Goal: Information Seeking & Learning: Learn about a topic

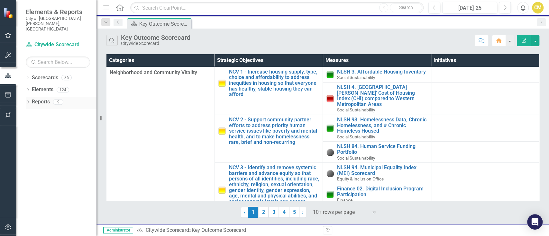
click at [41, 98] on link "Reports" at bounding box center [41, 101] width 18 height 7
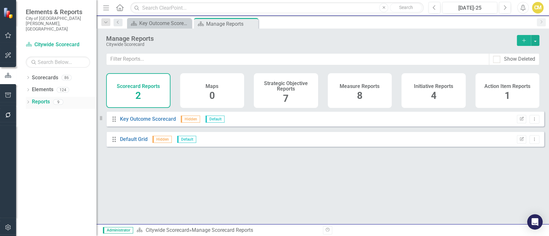
click at [28, 101] on icon at bounding box center [28, 102] width 2 height 3
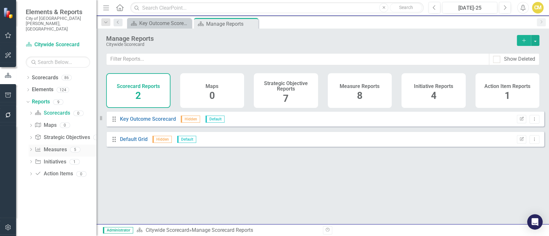
click at [51, 146] on link "Measure Measures" at bounding box center [51, 149] width 32 height 7
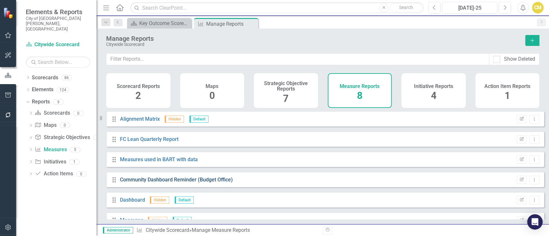
click at [170, 183] on link "Community Dashboard Reminder (Budget Office)" at bounding box center [176, 180] width 113 height 6
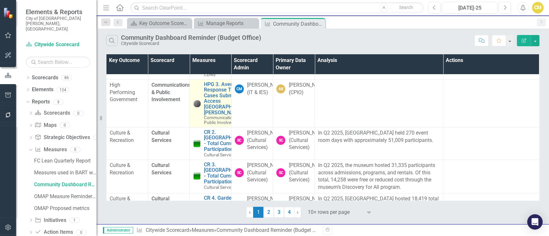
scroll to position [28, 0]
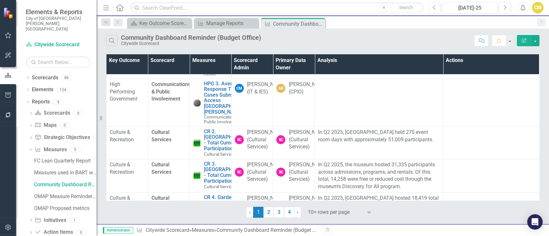
click at [327, 212] on div at bounding box center [335, 212] width 55 height 9
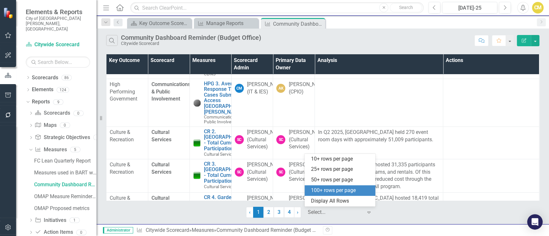
click at [329, 194] on div "100+ rows per page" at bounding box center [341, 190] width 60 height 7
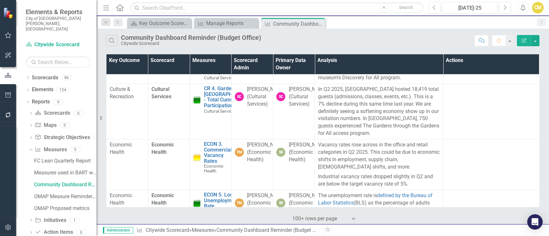
scroll to position [138, 0]
click at [356, 218] on icon "Expand" at bounding box center [353, 219] width 6 height 5
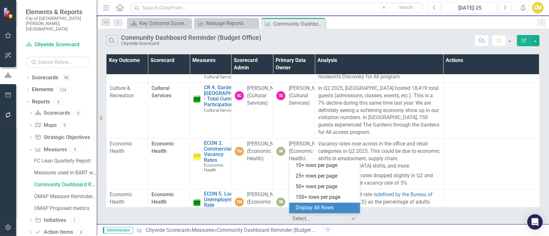
click at [347, 208] on div "Display All Rows" at bounding box center [326, 208] width 60 height 7
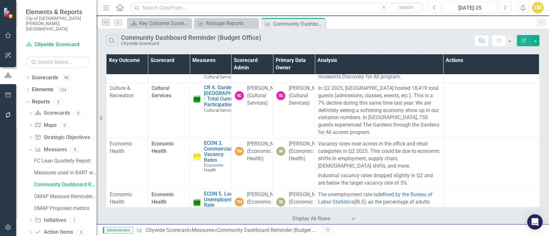
click at [207, 60] on th "Measures" at bounding box center [211, 64] width 42 height 20
click at [207, 60] on th "Measures Sort Ascending" at bounding box center [211, 64] width 42 height 20
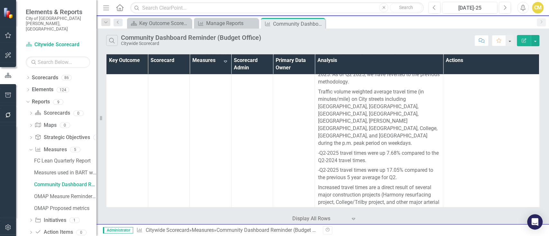
scroll to position [218, 0]
click at [208, 57] on th "Measures Sort Descending" at bounding box center [211, 64] width 42 height 20
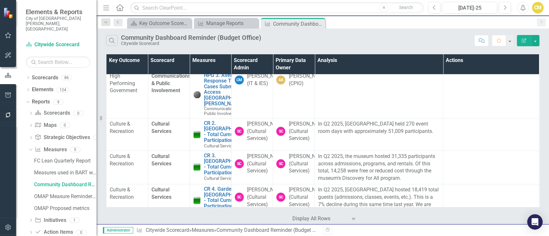
scroll to position [0, 0]
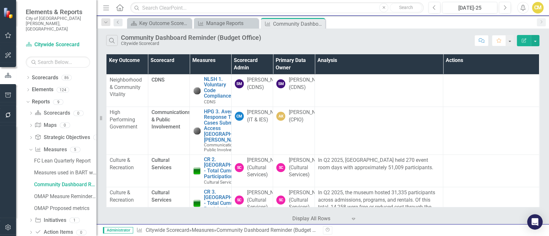
click at [212, 60] on th "Measures" at bounding box center [211, 64] width 42 height 20
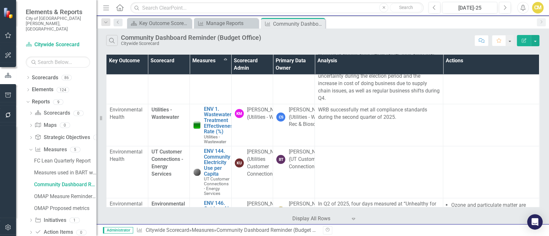
scroll to position [828, 0]
click at [438, 23] on div "Scorecard Key Outcome Scorecard Close Measure Manage Reports Close Measure Comm…" at bounding box center [330, 23] width 408 height 10
click at [504, 5] on icon "Next" at bounding box center [505, 8] width 4 height 6
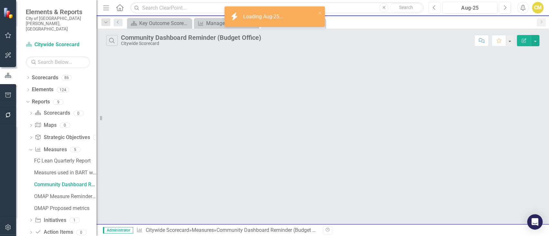
click at [434, 9] on icon "Previous" at bounding box center [435, 8] width 4 height 6
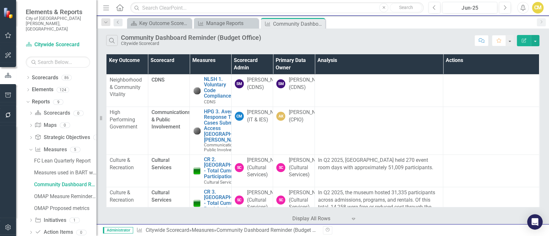
click at [212, 63] on th "Measures" at bounding box center [211, 64] width 42 height 20
click at [212, 63] on th "Measures Sort Ascending" at bounding box center [211, 64] width 42 height 20
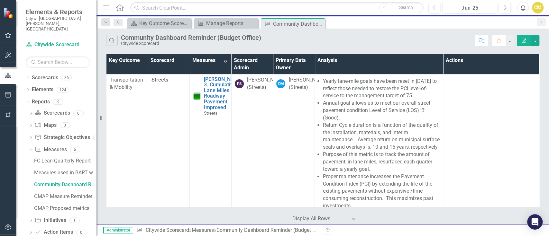
click at [217, 60] on th "Measures Sort Descending" at bounding box center [211, 64] width 42 height 20
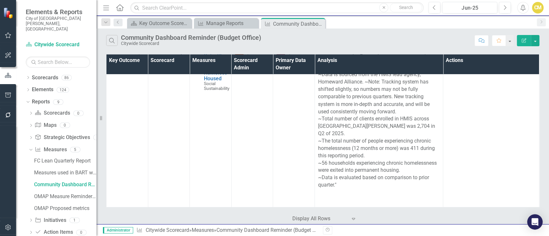
scroll to position [2421, 0]
click at [507, 7] on button "Next" at bounding box center [505, 8] width 12 height 12
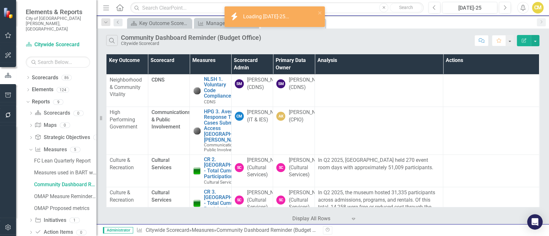
click at [222, 60] on th "Measures" at bounding box center [211, 64] width 42 height 20
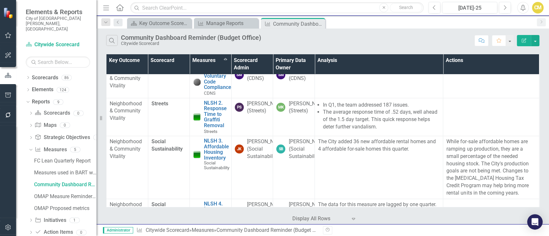
scroll to position [1646, 0]
click at [54, 146] on link "Measure Measures" at bounding box center [51, 149] width 32 height 7
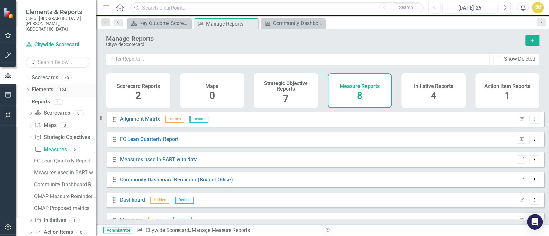
click at [38, 86] on link "Elements" at bounding box center [43, 89] width 22 height 7
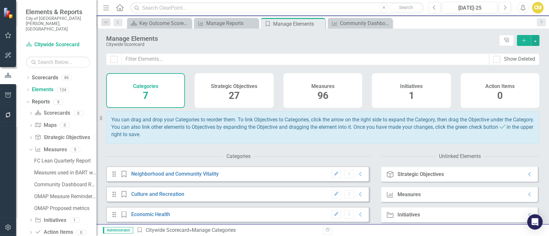
click at [327, 92] on div "Measures 96" at bounding box center [322, 90] width 79 height 35
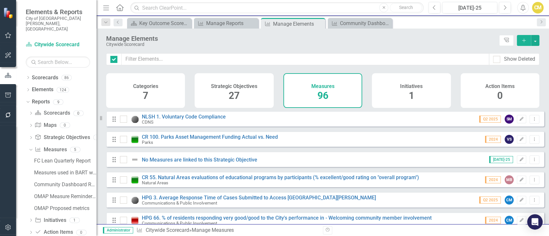
checkbox input "false"
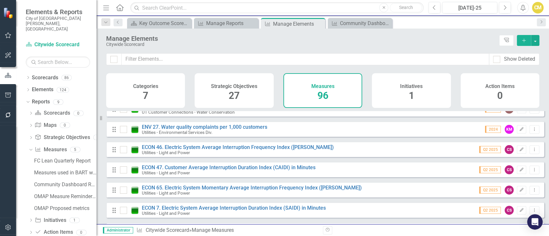
scroll to position [1370, 0]
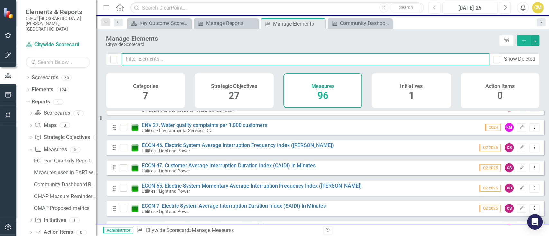
click at [181, 56] on input "text" at bounding box center [306, 59] width 368 height 12
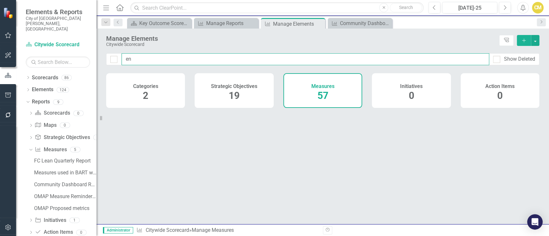
type input "env"
checkbox input "false"
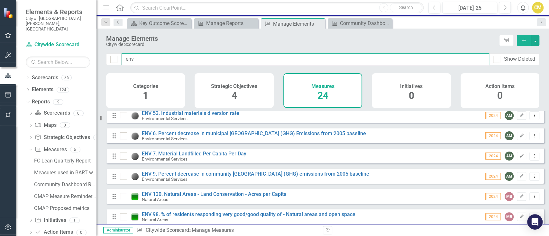
scroll to position [125, 0]
type input "env"
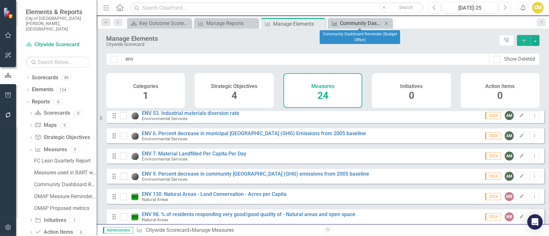
click at [374, 19] on div "Community Dashboard Reminder (Budget Office)" at bounding box center [361, 23] width 42 height 8
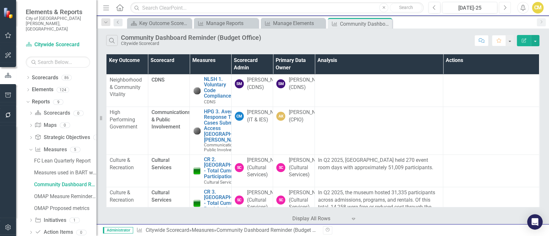
click at [505, 6] on icon "button" at bounding box center [505, 7] width 3 height 5
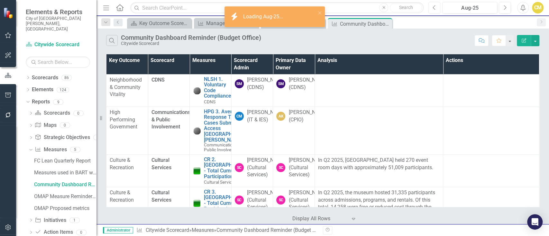
click at [432, 9] on button "Previous" at bounding box center [435, 8] width 12 height 12
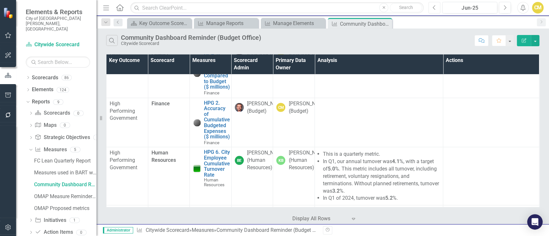
scroll to position [780, 0]
click at [203, 60] on th "Measures" at bounding box center [211, 64] width 42 height 20
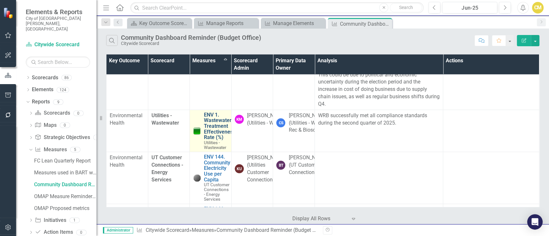
scroll to position [821, 0]
click at [503, 3] on button "Next" at bounding box center [505, 8] width 12 height 12
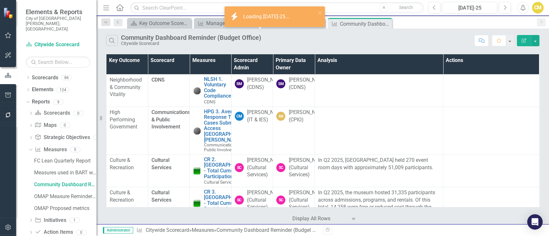
click at [217, 63] on th "Measures" at bounding box center [211, 64] width 42 height 20
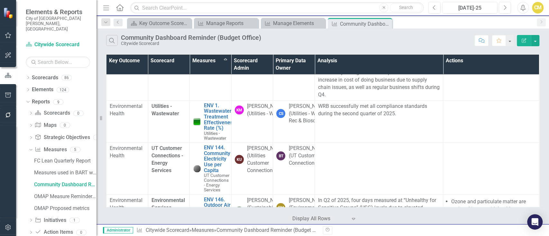
scroll to position [823, 0]
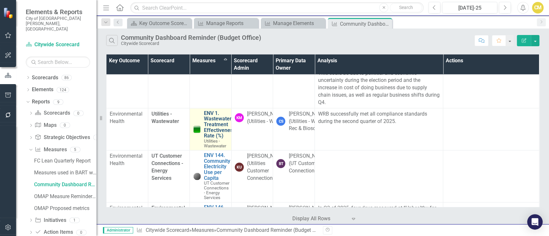
click at [216, 127] on link "ENV 1. Wastewater Treatment Effectiveness Rate (%)" at bounding box center [220, 124] width 32 height 28
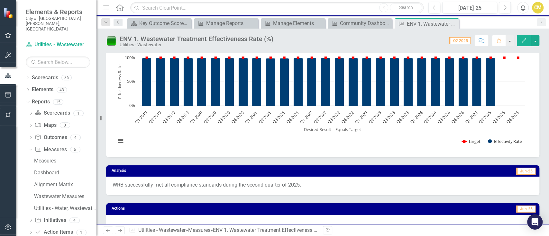
scroll to position [14, 0]
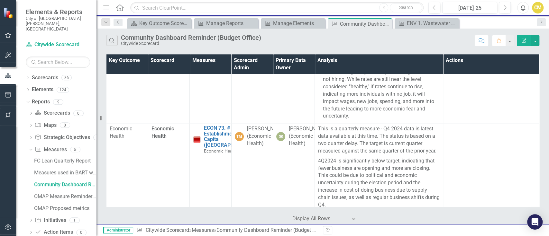
scroll to position [496, 0]
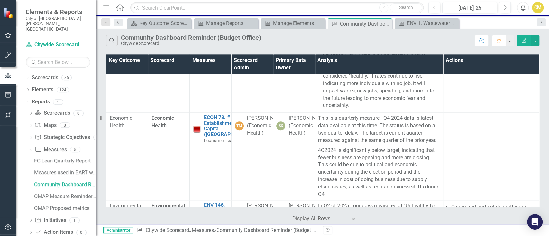
click at [208, 60] on th "Measures" at bounding box center [211, 64] width 42 height 20
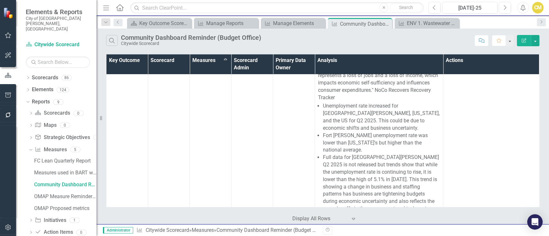
click at [207, 59] on th "Measures Sort Ascending" at bounding box center [211, 64] width 42 height 20
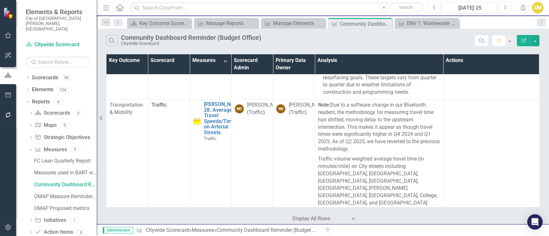
scroll to position [0, 0]
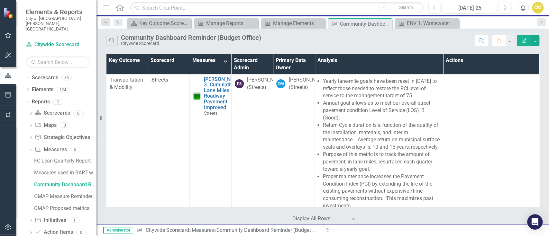
click at [208, 68] on th "Measures Sort Descending" at bounding box center [211, 64] width 42 height 20
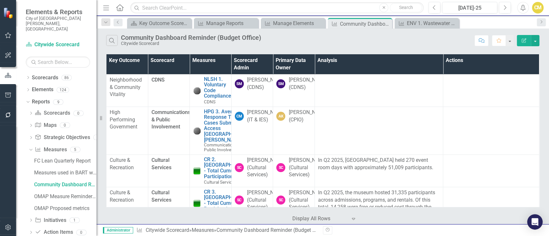
click at [208, 68] on th "Measures" at bounding box center [211, 64] width 42 height 20
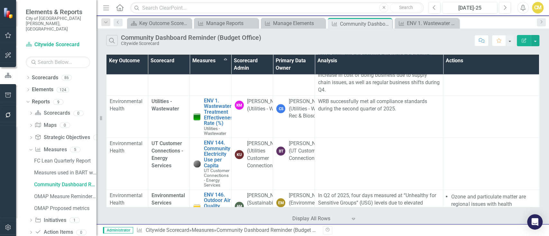
scroll to position [839, 0]
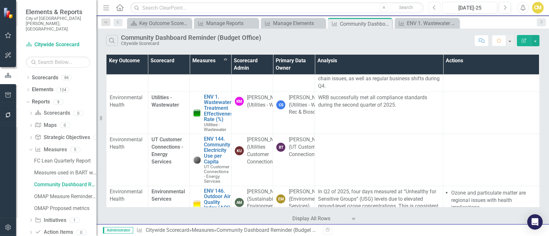
click at [431, 8] on button "Previous" at bounding box center [435, 8] width 12 height 12
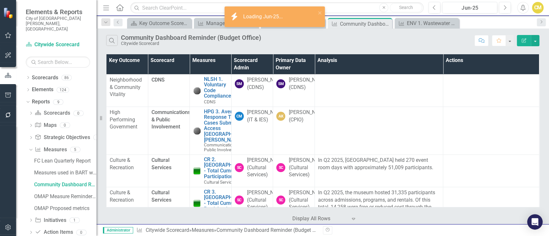
click at [216, 58] on th "Measures" at bounding box center [211, 64] width 42 height 20
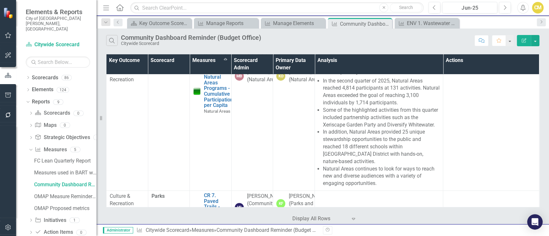
scroll to position [297, 0]
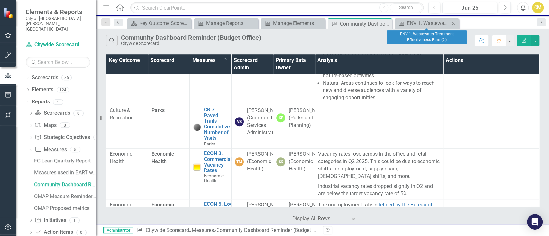
click at [434, 19] on div "Measure ENV 1. Wastewater Treatment Effectiveness Rate (%) Close" at bounding box center [427, 23] width 64 height 11
click at [430, 23] on div "ENV 1. Wastewater Treatment Effectiveness Rate (%)" at bounding box center [428, 23] width 42 height 8
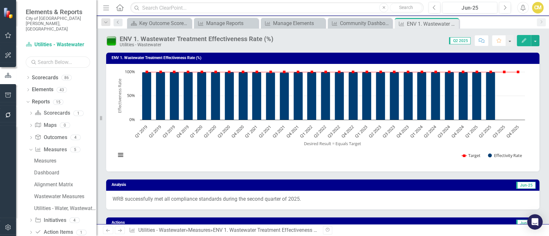
click at [58, 57] on input "text" at bounding box center [58, 62] width 64 height 11
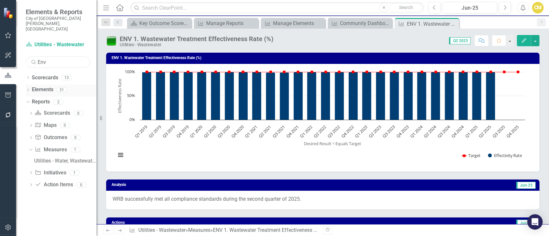
type input "Env"
click at [39, 86] on link "Elements" at bounding box center [43, 89] width 22 height 7
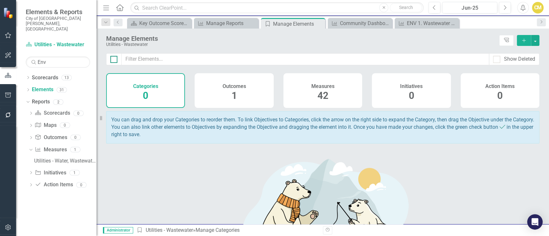
click at [111, 59] on input "checkbox" at bounding box center [112, 58] width 4 height 4
click at [115, 60] on div at bounding box center [113, 59] width 7 height 7
click at [115, 60] on input "checkbox" at bounding box center [112, 58] width 4 height 4
checkbox input "false"
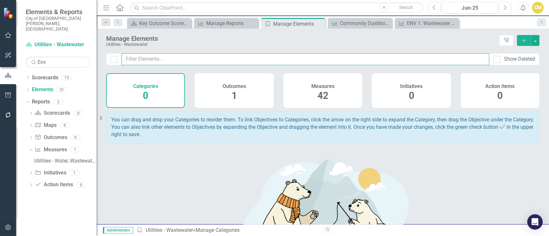
click at [144, 57] on input "text" at bounding box center [306, 59] width 368 height 12
type input "Env"
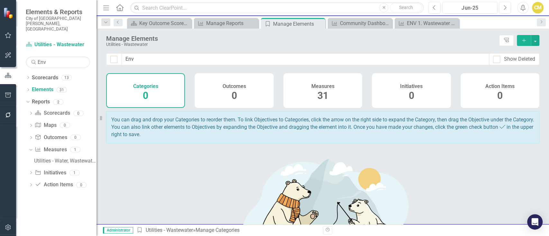
click at [318, 91] on span "31" at bounding box center [323, 95] width 11 height 11
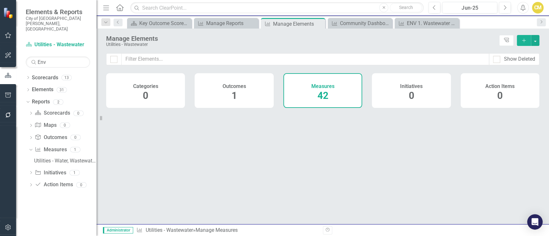
checkbox input "false"
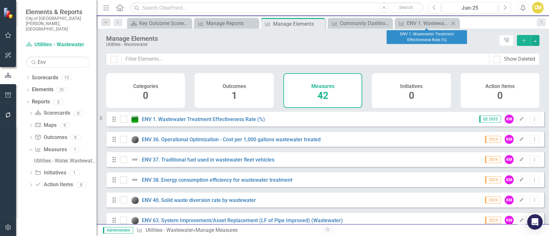
click at [456, 22] on icon "Close" at bounding box center [453, 23] width 6 height 5
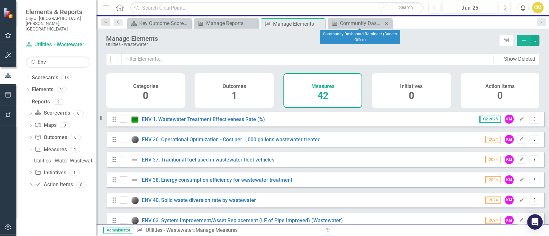
click at [388, 23] on icon "Close" at bounding box center [386, 23] width 6 height 5
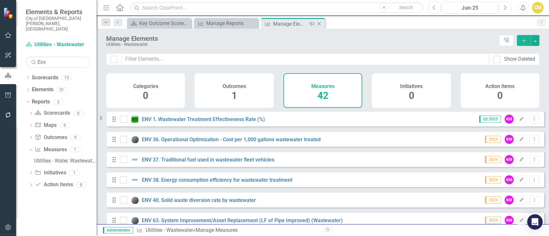
click at [320, 23] on icon at bounding box center [320, 24] width 4 height 4
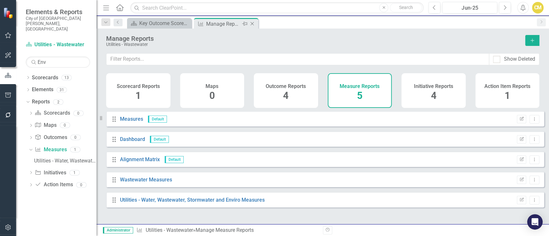
click at [249, 23] on div "Close" at bounding box center [253, 24] width 8 height 8
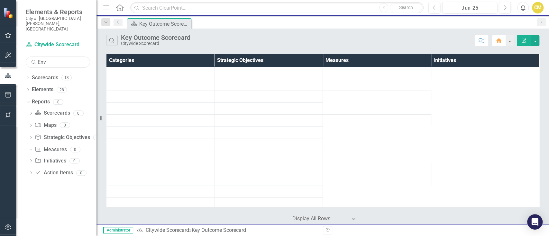
click at [59, 57] on input "Env" at bounding box center [58, 62] width 64 height 11
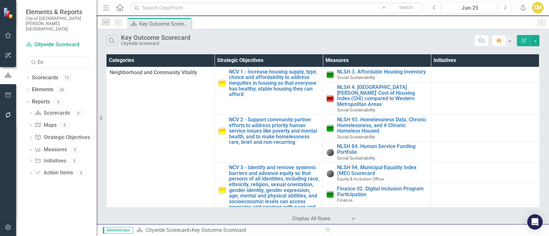
type input "E"
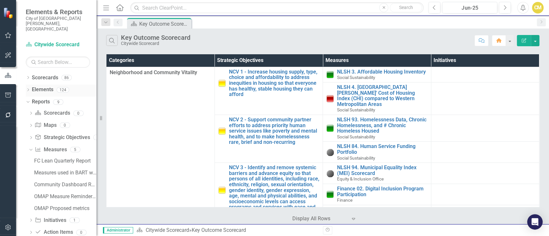
click at [42, 86] on link "Elements" at bounding box center [43, 89] width 22 height 7
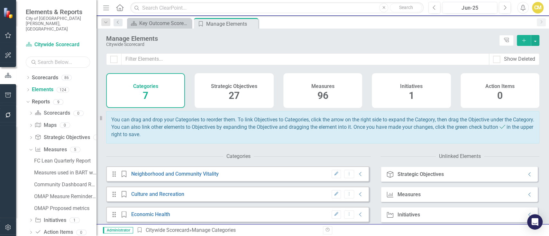
click at [60, 57] on input "text" at bounding box center [58, 62] width 64 height 11
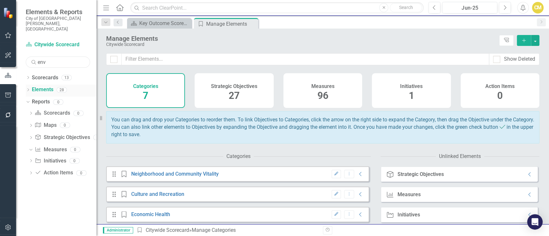
type input "env"
click at [31, 85] on div "Dropdown Elements 28" at bounding box center [61, 91] width 71 height 12
click at [28, 89] on icon "Dropdown" at bounding box center [28, 91] width 5 height 4
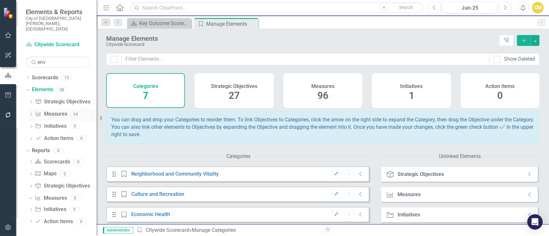
click at [61, 111] on link "Measure Measures" at bounding box center [51, 114] width 32 height 7
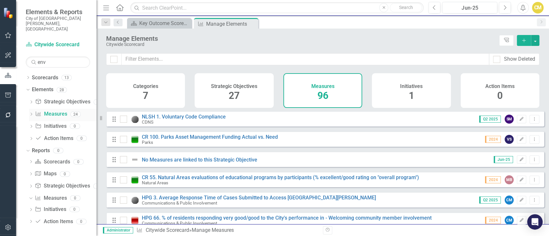
checkbox input "false"
click at [66, 57] on input "env" at bounding box center [58, 62] width 64 height 11
click at [324, 93] on span "96" at bounding box center [323, 95] width 11 height 11
click at [59, 44] on div "Scorecard Citywide Scorecard Search env1 Sorry, no results found." at bounding box center [58, 54] width 64 height 28
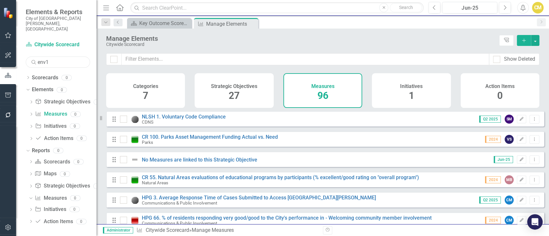
click at [57, 57] on input "env1" at bounding box center [58, 62] width 64 height 11
type input "e"
click at [33, 59] on icon "Search" at bounding box center [34, 62] width 6 height 6
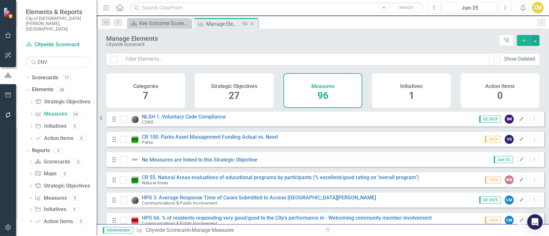
click at [251, 25] on icon at bounding box center [253, 24] width 4 height 4
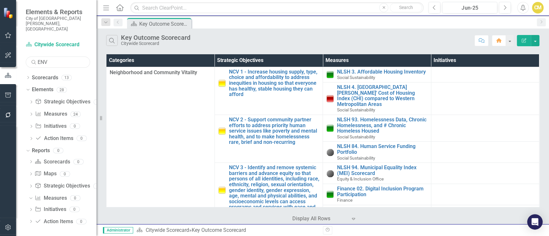
click at [56, 57] on input "ENV" at bounding box center [58, 62] width 64 height 11
type input "env1"
click at [31, 59] on icon "Search" at bounding box center [34, 62] width 6 height 6
click at [32, 59] on icon "Search" at bounding box center [34, 62] width 6 height 6
click at [27, 88] on icon "Dropdown" at bounding box center [27, 90] width 4 height 5
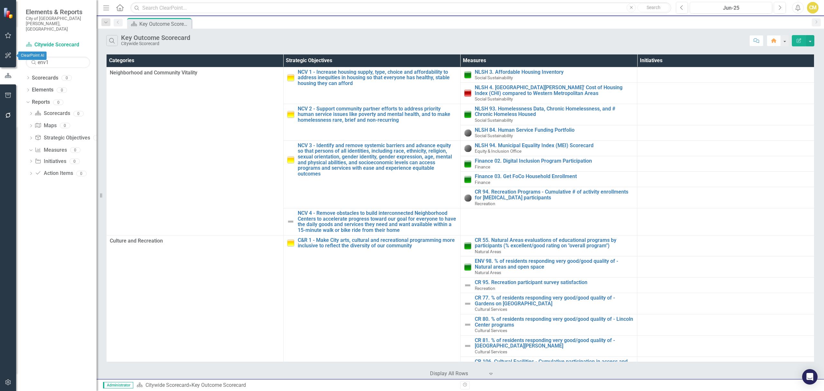
click at [3, 50] on button "button" at bounding box center [8, 56] width 14 height 14
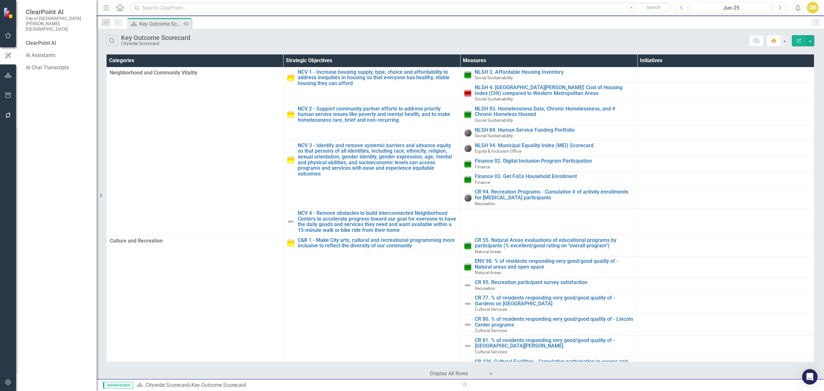
drag, startPoint x: 3, startPoint y: 39, endPoint x: 186, endPoint y: 20, distance: 183.7
click at [3, 39] on button "button" at bounding box center [8, 36] width 14 height 14
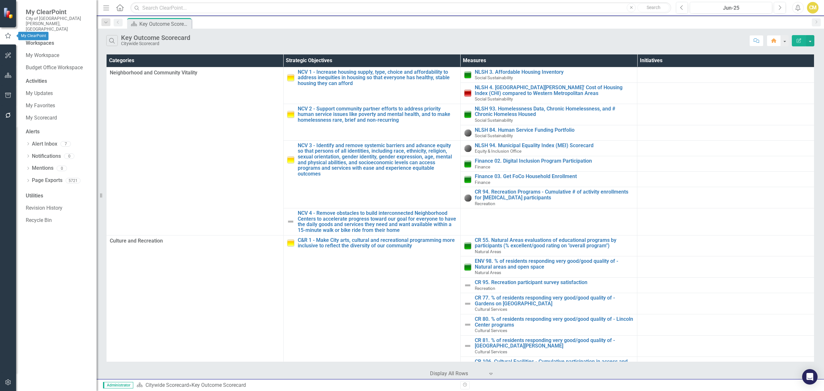
click at [5, 53] on icon "button" at bounding box center [8, 55] width 7 height 5
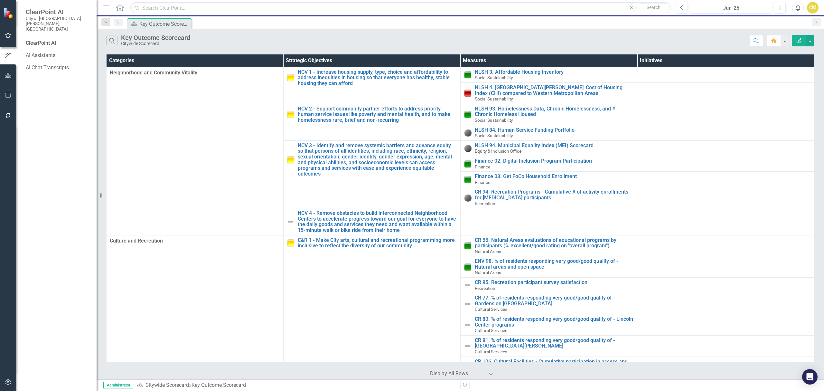
click at [14, 79] on button "button" at bounding box center [8, 76] width 14 height 14
click at [8, 75] on icon "button" at bounding box center [8, 75] width 6 height 5
drag, startPoint x: 52, startPoint y: 48, endPoint x: 5, endPoint y: 23, distance: 53.5
click at [0, 29] on div "Elements & Reports City of [GEOGRAPHIC_DATA][PERSON_NAME], CO Scorecard Citywid…" at bounding box center [48, 195] width 97 height 391
click at [56, 41] on link "Scorecard Citywide Scorecard" at bounding box center [58, 44] width 64 height 7
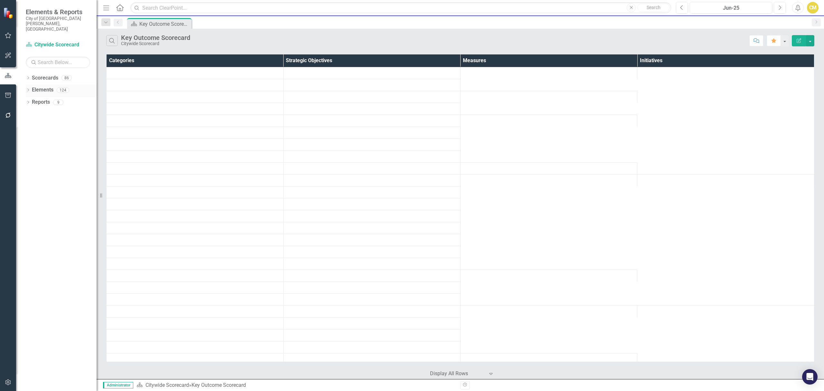
click at [45, 86] on link "Elements" at bounding box center [43, 89] width 22 height 7
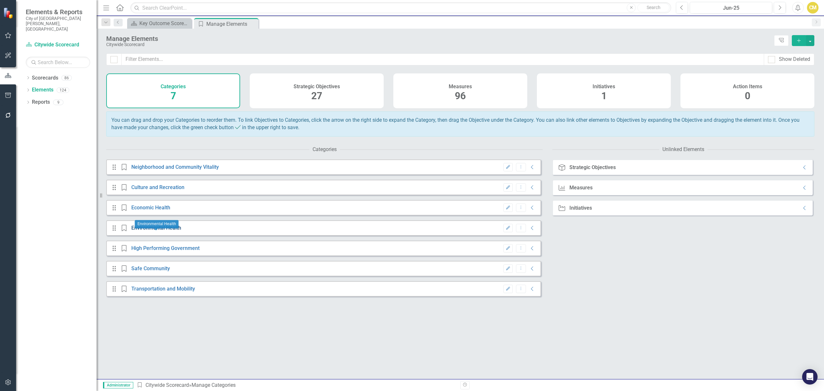
click at [138, 231] on link "Environmental Health" at bounding box center [156, 228] width 50 height 6
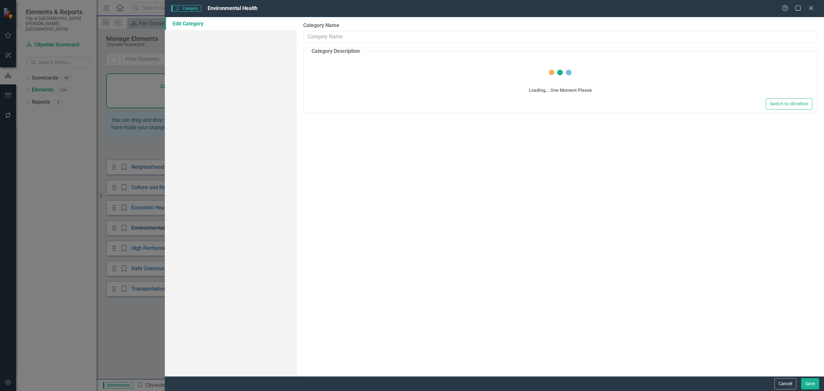
type input "Environmental Health"
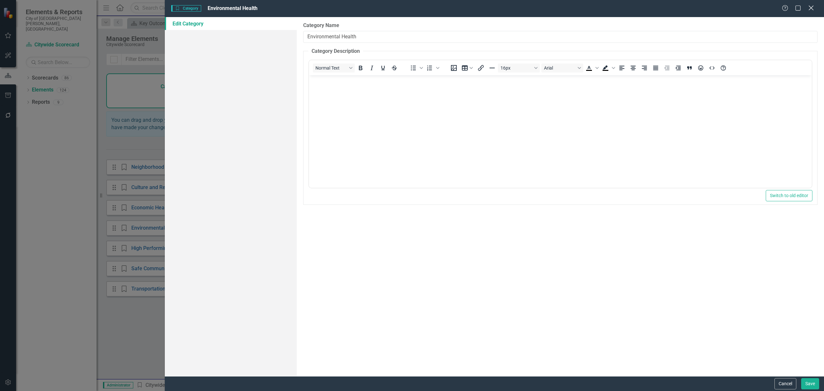
click at [549, 8] on icon "Close" at bounding box center [811, 8] width 8 height 6
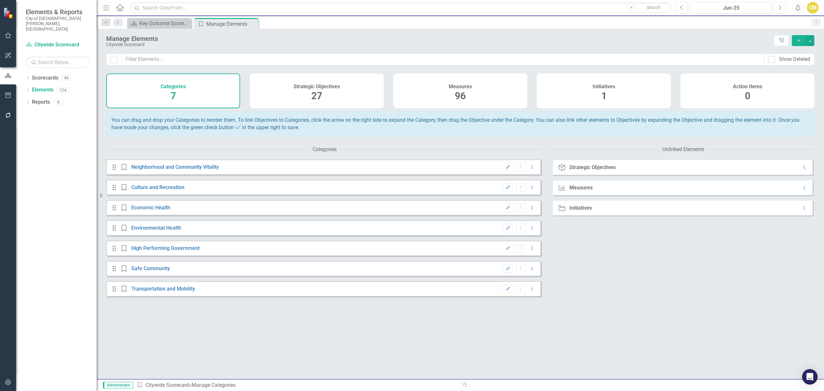
click at [455, 95] on span "96" at bounding box center [460, 95] width 11 height 11
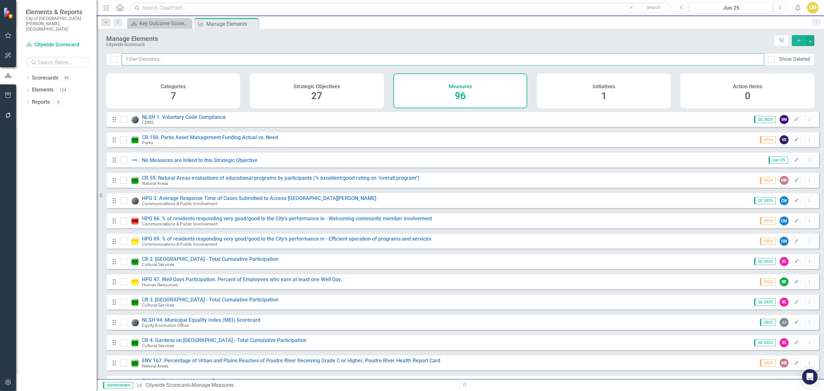
click at [157, 61] on input "text" at bounding box center [443, 59] width 642 height 12
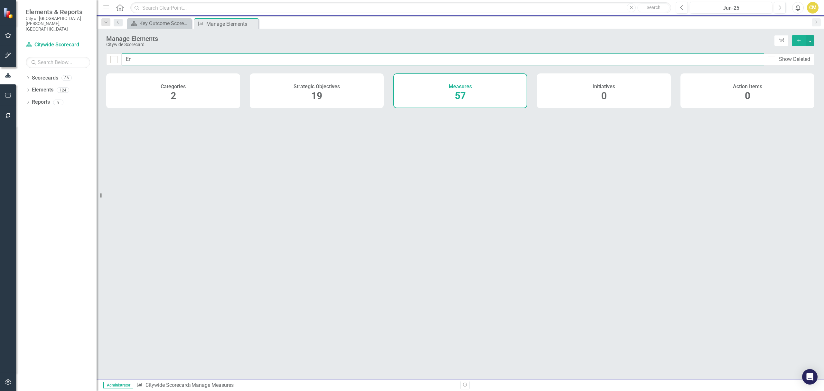
type input "Env"
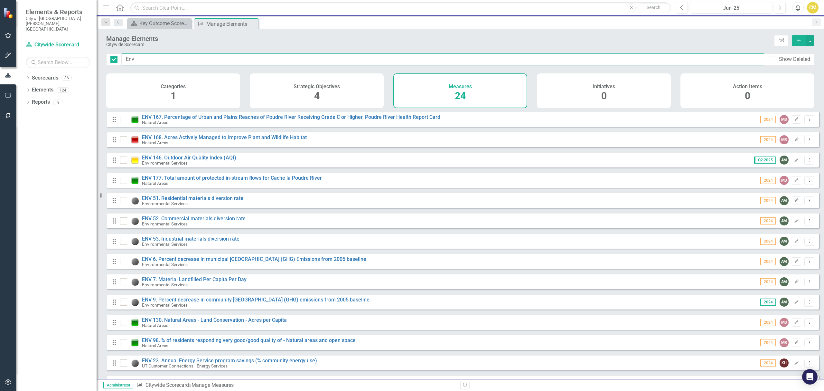
checkbox input "false"
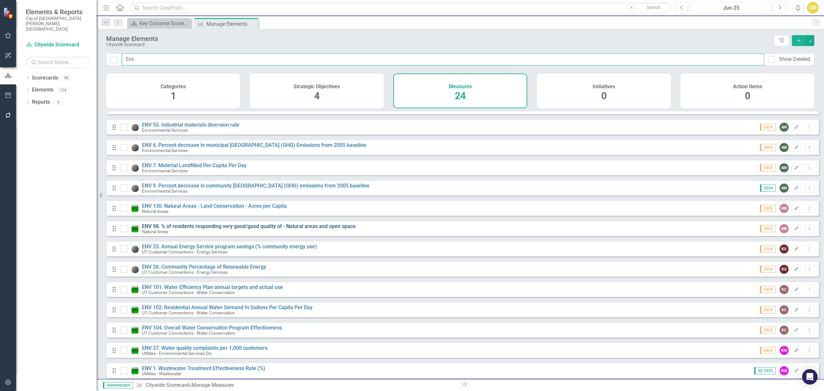
scroll to position [129, 0]
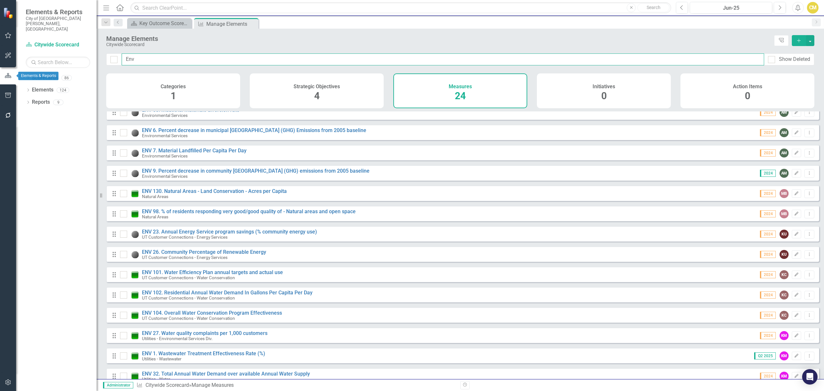
type input "Env"
click at [9, 74] on icon "button" at bounding box center [8, 76] width 7 height 6
click at [12, 72] on button "button" at bounding box center [8, 75] width 16 height 11
click at [64, 41] on link "Scorecard Citywide Scorecard" at bounding box center [58, 44] width 64 height 7
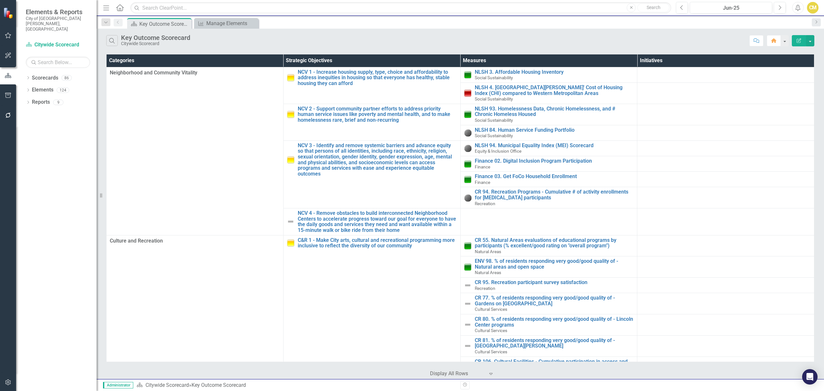
click at [68, 16] on small "City of [GEOGRAPHIC_DATA][PERSON_NAME], [GEOGRAPHIC_DATA]" at bounding box center [58, 24] width 64 height 16
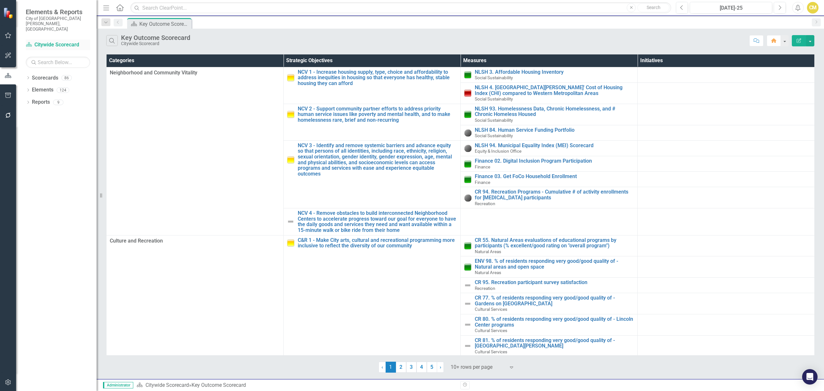
click at [42, 41] on link "Scorecard Citywide Scorecard" at bounding box center [58, 44] width 64 height 7
click at [31, 73] on div "Dropdown Scorecards 86" at bounding box center [61, 79] width 71 height 12
click at [28, 77] on icon "Dropdown" at bounding box center [28, 79] width 5 height 4
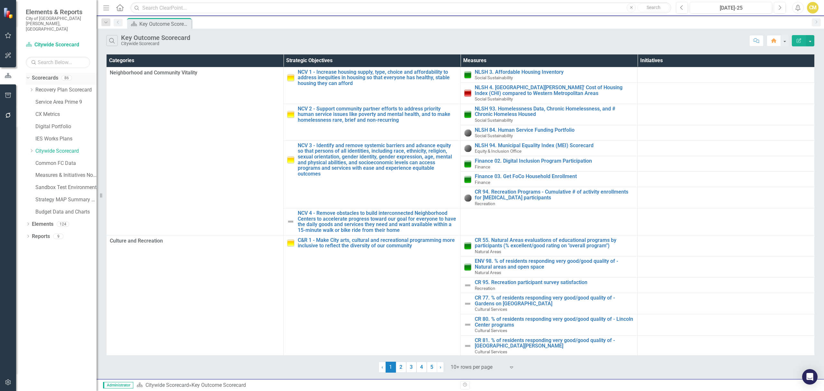
click at [28, 75] on icon "Dropdown" at bounding box center [27, 77] width 4 height 5
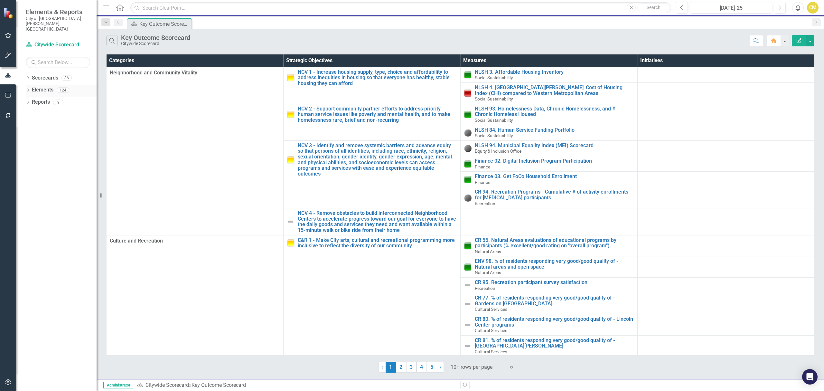
click at [45, 86] on link "Elements" at bounding box center [43, 89] width 22 height 7
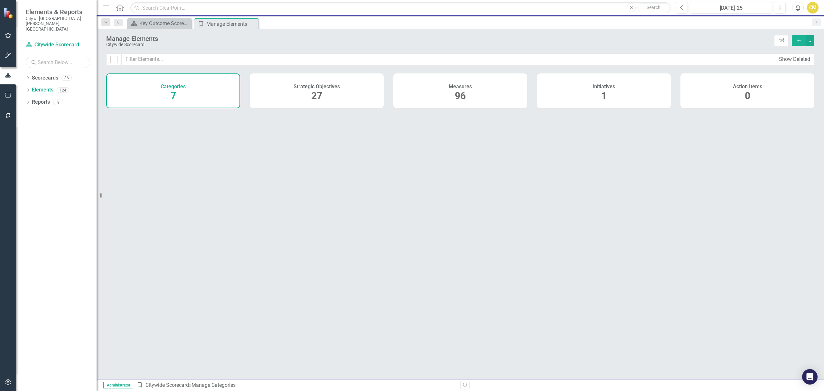
click at [50, 57] on input "text" at bounding box center [58, 62] width 64 height 11
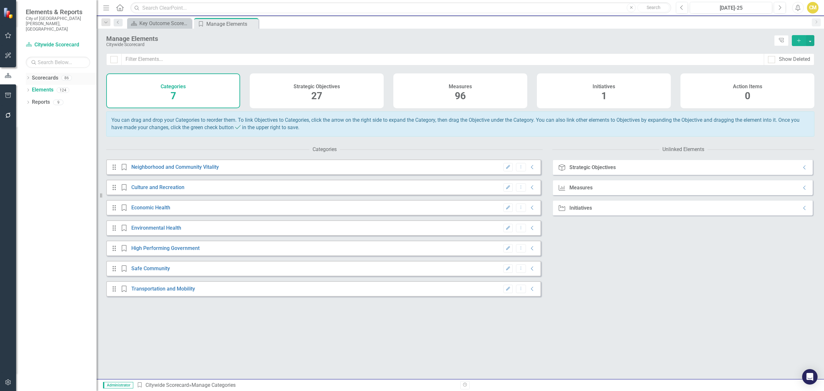
click at [38, 74] on link "Scorecards" at bounding box center [45, 77] width 26 height 7
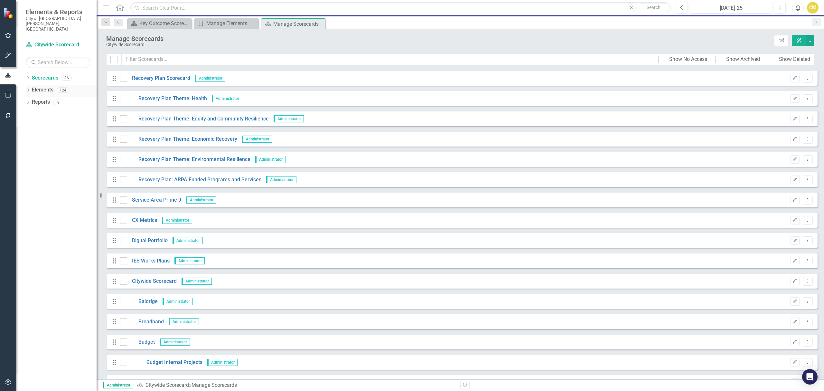
click at [39, 86] on link "Elements" at bounding box center [43, 89] width 22 height 7
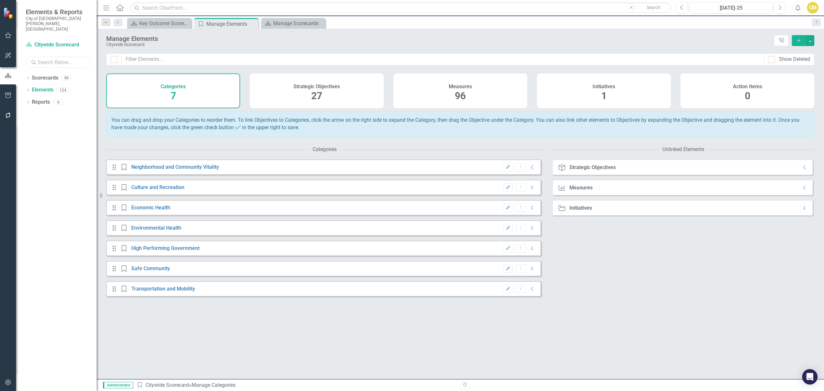
click at [51, 57] on input "text" at bounding box center [58, 62] width 64 height 11
type input "E"
click at [529, 230] on icon "Collapse" at bounding box center [532, 227] width 6 height 5
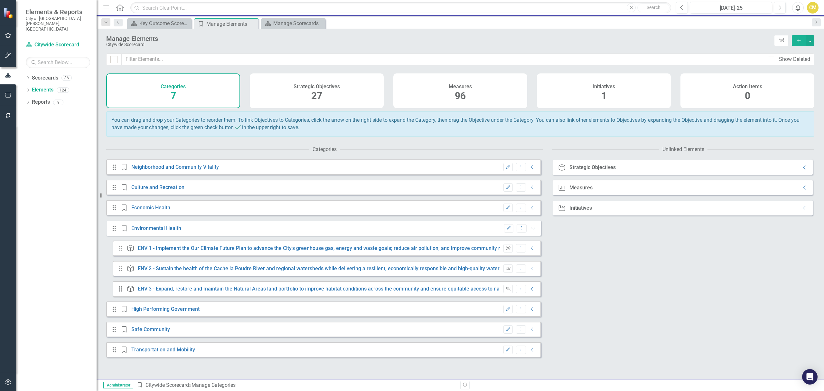
click at [530, 231] on icon "Expanded" at bounding box center [533, 228] width 6 height 5
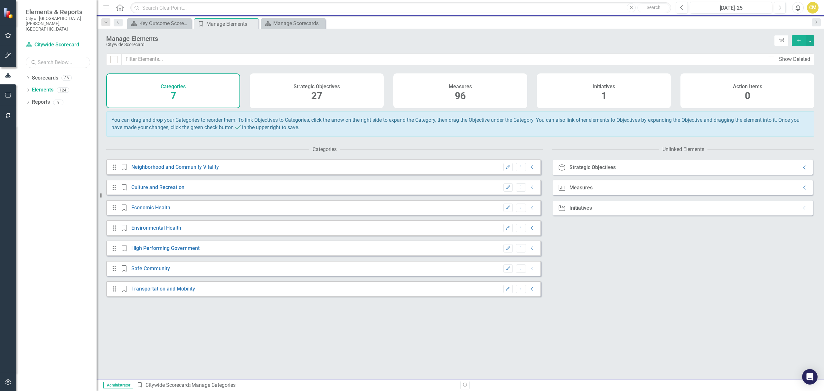
click at [59, 57] on input "text" at bounding box center [58, 62] width 64 height 11
click at [449, 96] on div "Measures 96" at bounding box center [460, 90] width 134 height 35
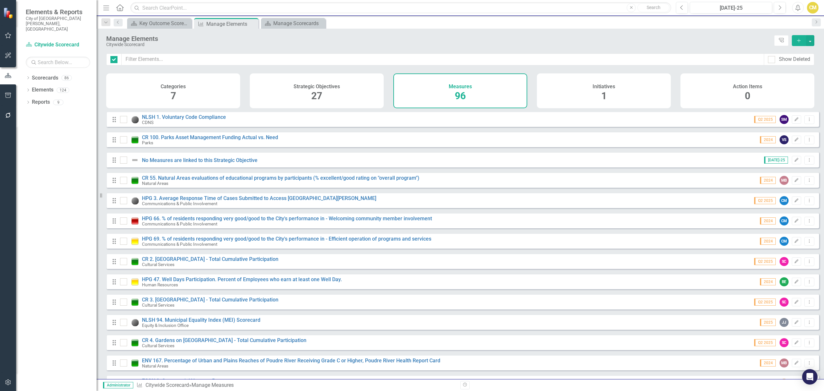
checkbox input "false"
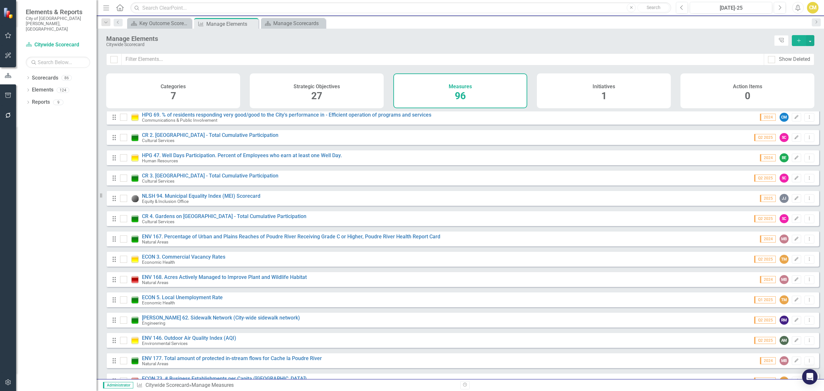
scroll to position [171, 0]
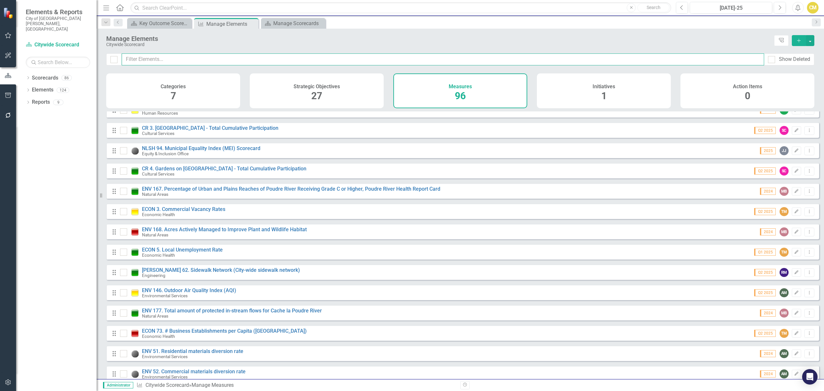
click at [154, 60] on input "text" at bounding box center [443, 59] width 642 height 12
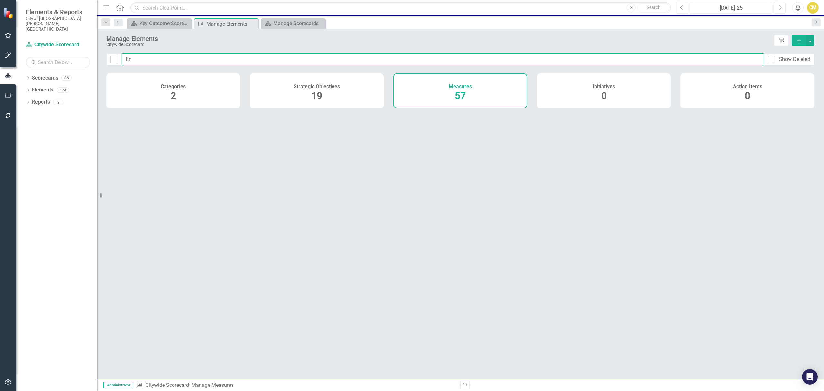
type input "Env"
checkbox input "false"
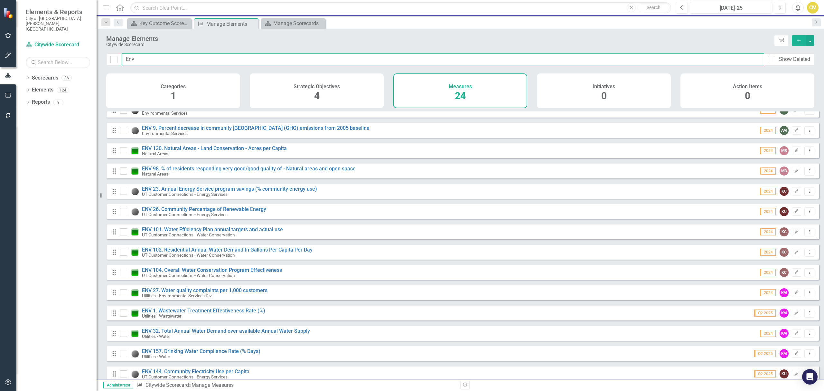
scroll to position [224, 0]
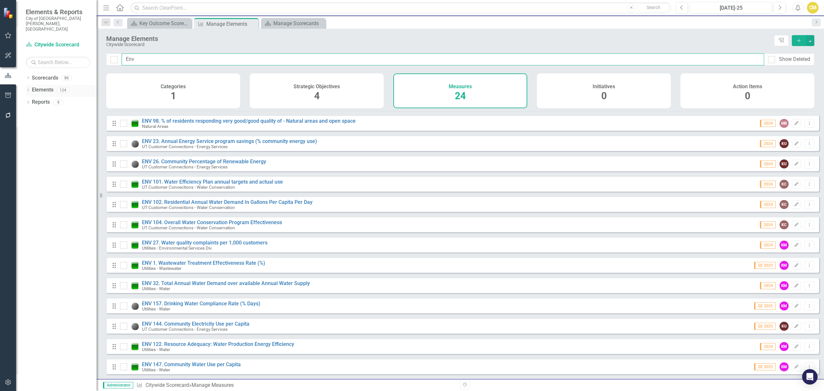
type input "Env"
click at [26, 88] on div "Dropdown" at bounding box center [28, 90] width 5 height 5
click at [30, 113] on icon "Dropdown" at bounding box center [31, 115] width 5 height 4
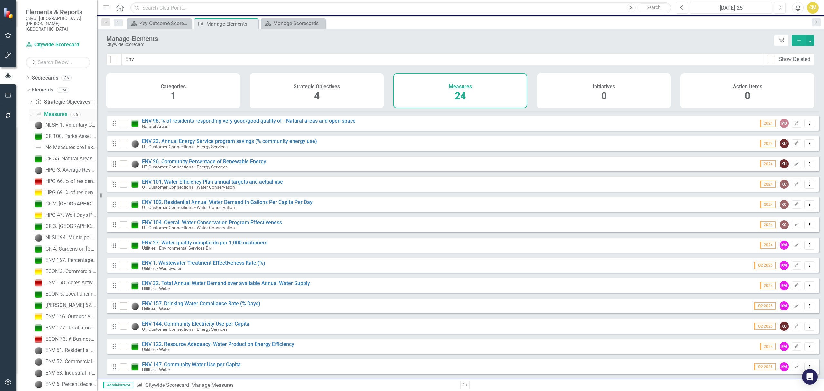
click at [30, 112] on icon "Dropdown" at bounding box center [31, 114] width 4 height 5
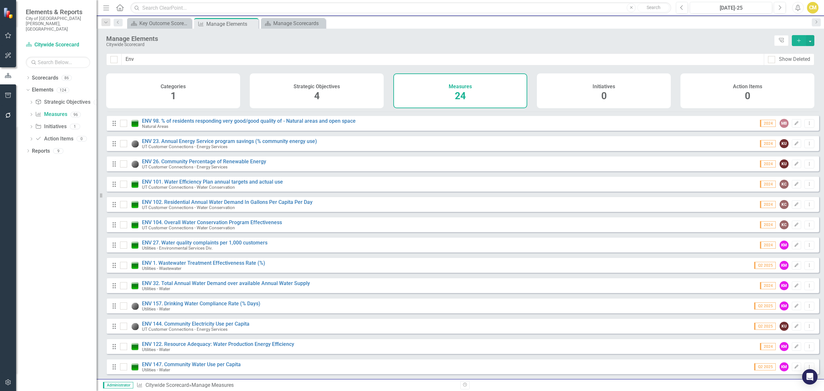
click at [48, 239] on div "Dropdown Scorecards 86 Dropdown Recovery Plan Scorecard Recovery Plan Theme: He…" at bounding box center [56, 232] width 80 height 318
click at [811, 19] on link "Next" at bounding box center [815, 22] width 9 height 8
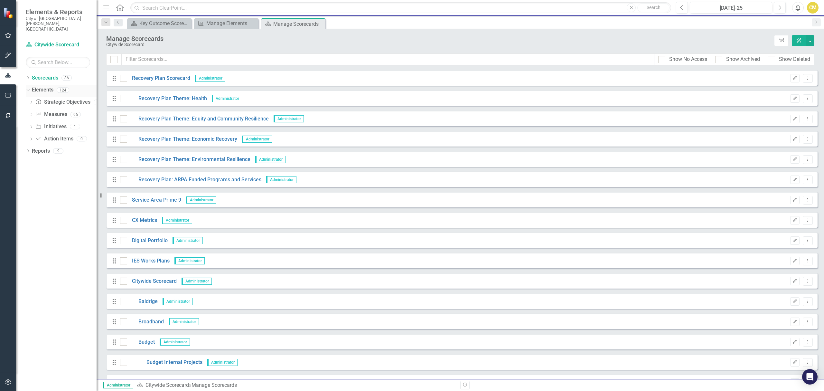
click at [30, 85] on div "Dropdown Elements 124" at bounding box center [61, 91] width 71 height 12
click at [28, 88] on icon "Dropdown" at bounding box center [27, 90] width 4 height 5
click at [39, 74] on link "Scorecards" at bounding box center [45, 77] width 26 height 7
click at [29, 77] on icon "Dropdown" at bounding box center [28, 79] width 5 height 4
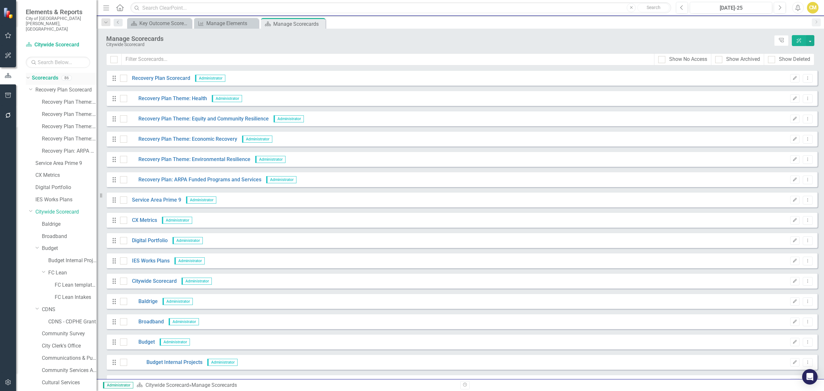
click at [29, 75] on div "Dropdown" at bounding box center [26, 77] width 5 height 5
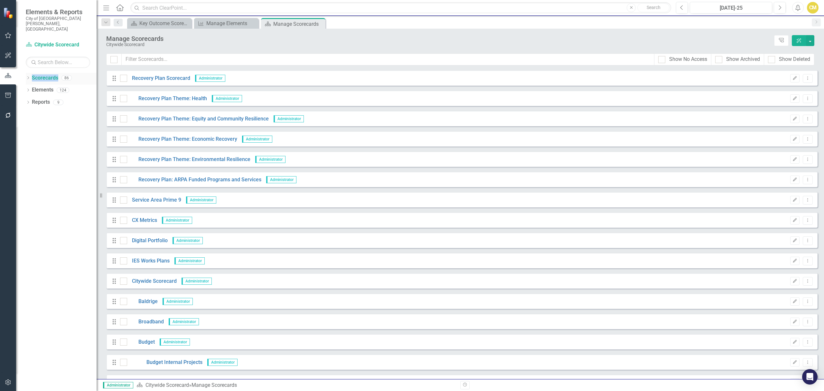
click at [29, 77] on icon "Dropdown" at bounding box center [28, 79] width 5 height 4
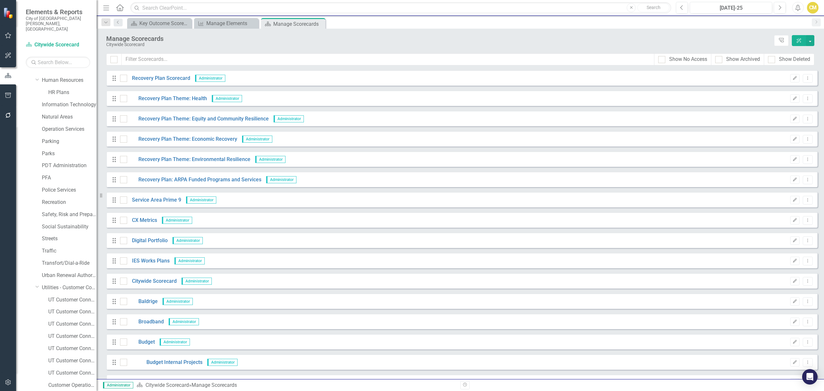
scroll to position [686, 0]
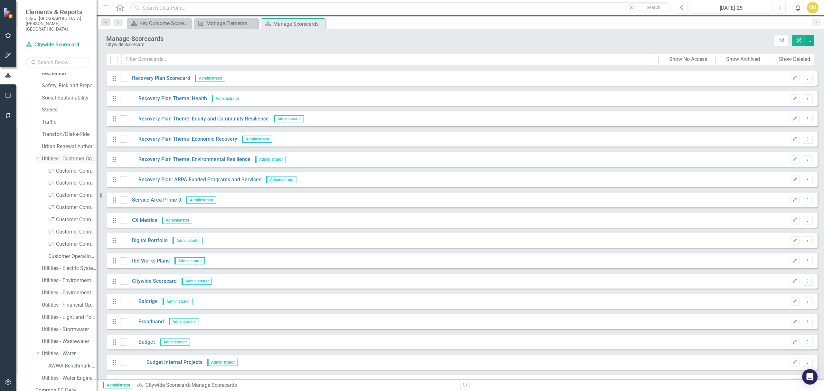
click at [60, 155] on link "Utilities - Customer Connections" at bounding box center [69, 158] width 55 height 7
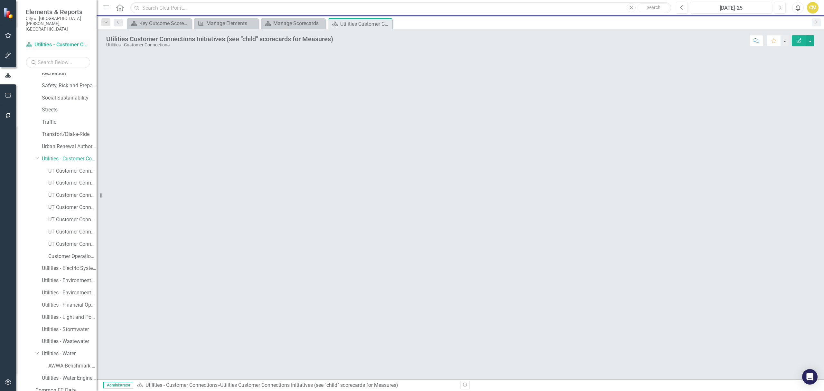
click at [73, 41] on link "Scorecard Utilities - Customer Connections" at bounding box center [58, 44] width 64 height 7
click at [74, 338] on link "Utilities - Wastewater" at bounding box center [69, 341] width 55 height 7
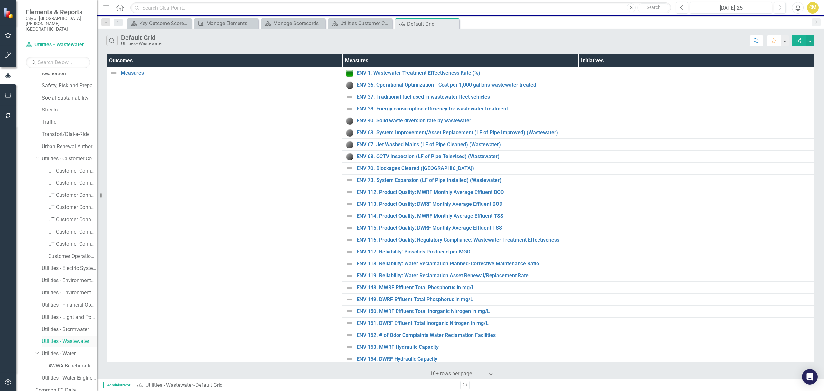
click at [79, 338] on link "Utilities - Wastewater" at bounding box center [69, 341] width 55 height 7
drag, startPoint x: 77, startPoint y: 329, endPoint x: 38, endPoint y: 329, distance: 38.9
click at [38, 336] on div "Utilities - Wastewater" at bounding box center [65, 342] width 61 height 12
click at [58, 338] on link "Utilities - Wastewater" at bounding box center [69, 341] width 55 height 7
click at [815, 6] on div "CM" at bounding box center [813, 8] width 12 height 12
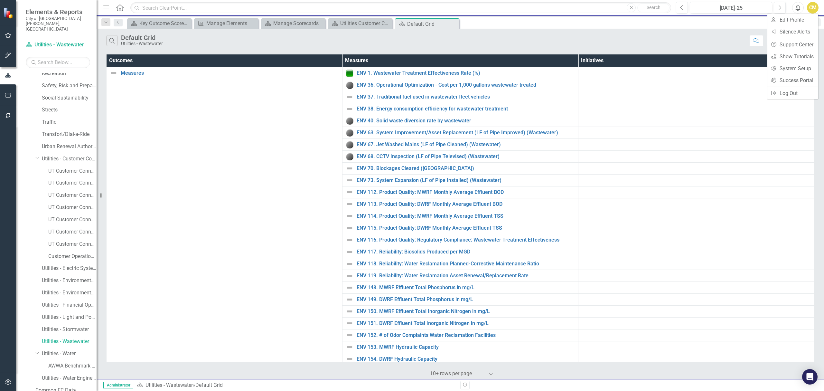
click at [815, 6] on div "CM" at bounding box center [813, 8] width 12 height 12
click at [109, 9] on icon "Menu" at bounding box center [106, 7] width 8 height 7
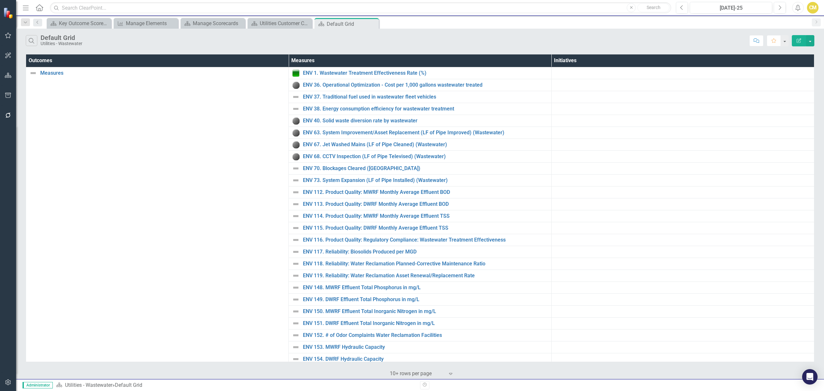
click at [25, 6] on icon "Menu" at bounding box center [26, 7] width 8 height 7
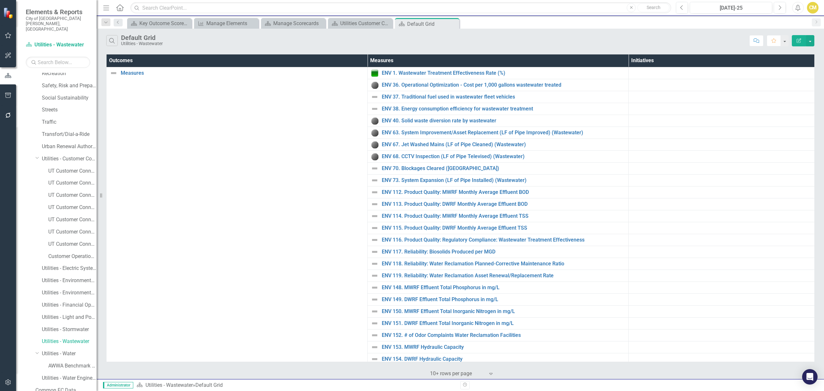
click at [123, 8] on icon at bounding box center [119, 7] width 7 height 7
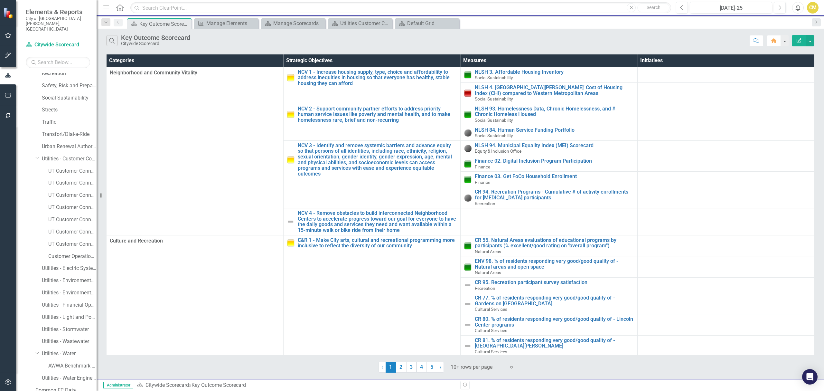
click at [123, 8] on icon at bounding box center [119, 7] width 7 height 7
click at [37, 155] on icon "Dropdown" at bounding box center [37, 157] width 4 height 5
click at [33, 110] on div "Dropdown Environmental Services" at bounding box center [63, 116] width 68 height 12
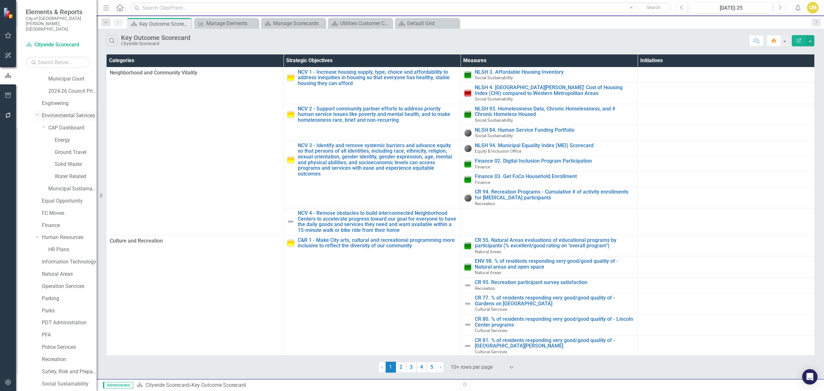
click at [39, 112] on div "Dropdown" at bounding box center [36, 114] width 5 height 5
click at [39, 113] on icon "Dropdown" at bounding box center [37, 115] width 5 height 4
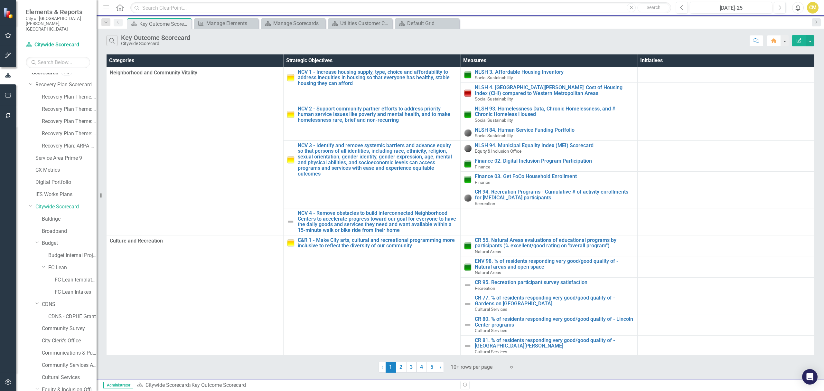
scroll to position [0, 0]
click at [9, 53] on icon "button" at bounding box center [8, 55] width 6 height 6
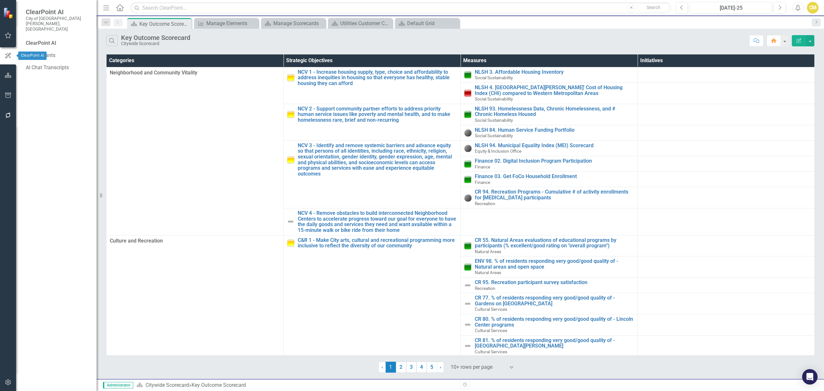
click at [7, 39] on button "button" at bounding box center [8, 36] width 14 height 14
click at [5, 56] on icon "button" at bounding box center [8, 55] width 7 height 5
click at [8, 13] on img at bounding box center [8, 12] width 11 height 11
click at [121, 5] on icon at bounding box center [119, 7] width 7 height 7
click at [783, 39] on button "button" at bounding box center [784, 40] width 8 height 11
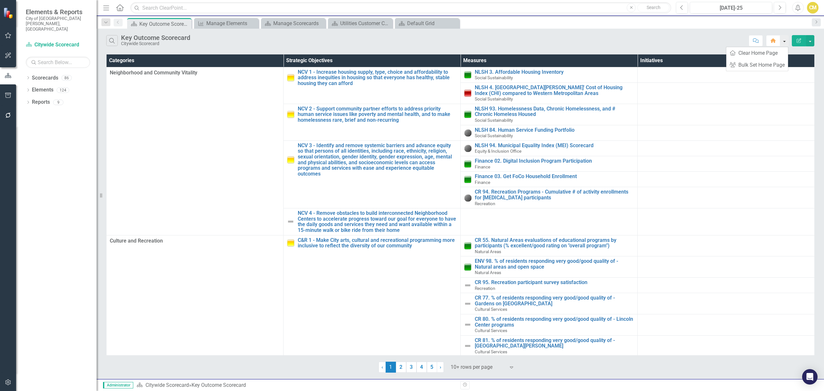
click at [783, 39] on button "button" at bounding box center [784, 40] width 8 height 11
click at [811, 39] on button "button" at bounding box center [810, 40] width 8 height 11
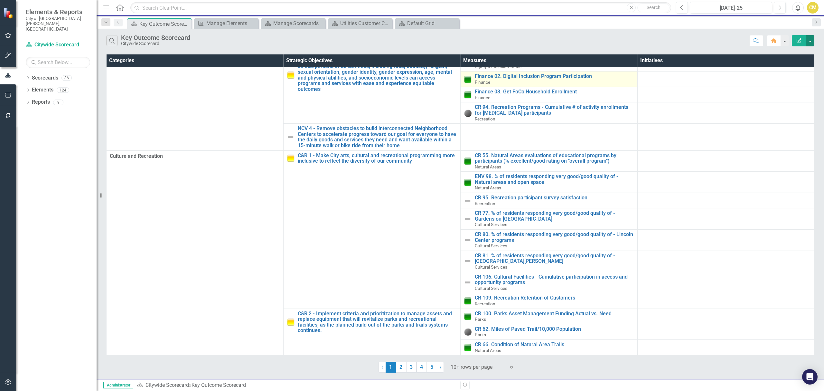
scroll to position [91, 0]
click at [403, 367] on link "2" at bounding box center [401, 366] width 10 height 11
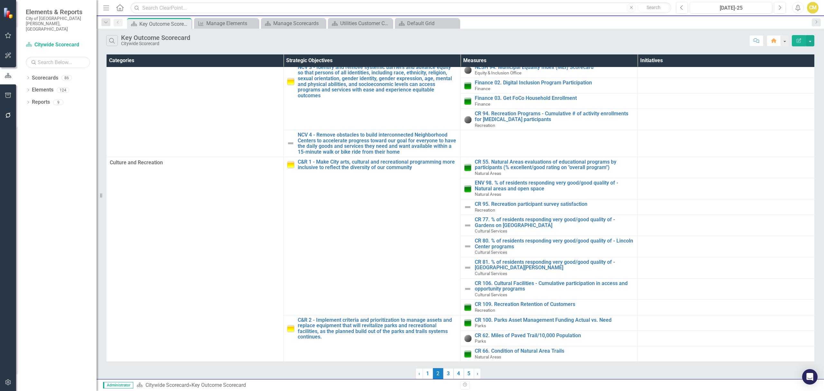
scroll to position [0, 0]
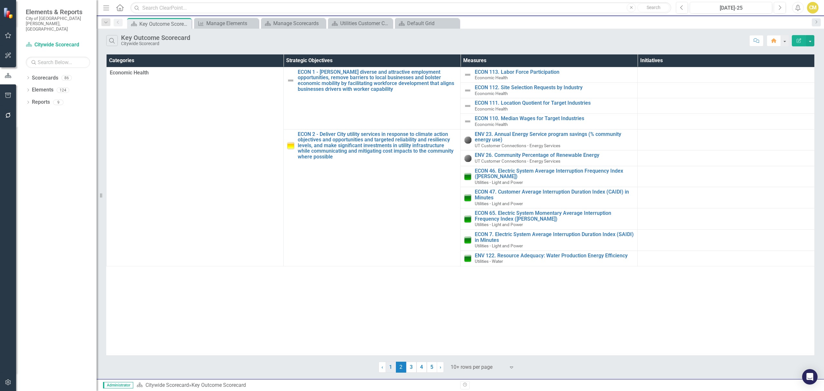
click at [391, 365] on link "1" at bounding box center [390, 366] width 10 height 11
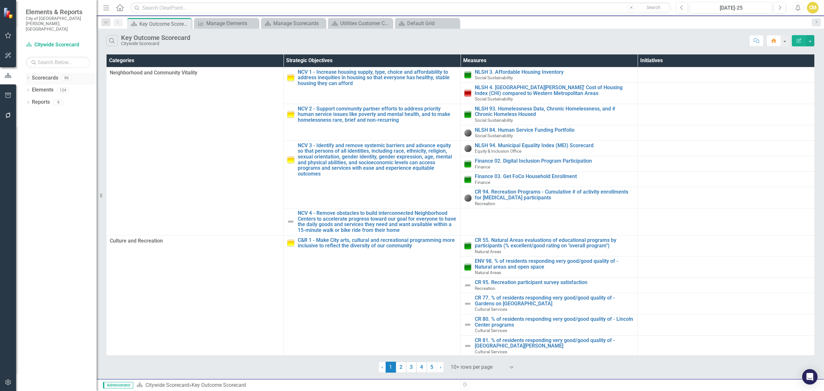
click at [28, 77] on icon "Dropdown" at bounding box center [28, 79] width 5 height 4
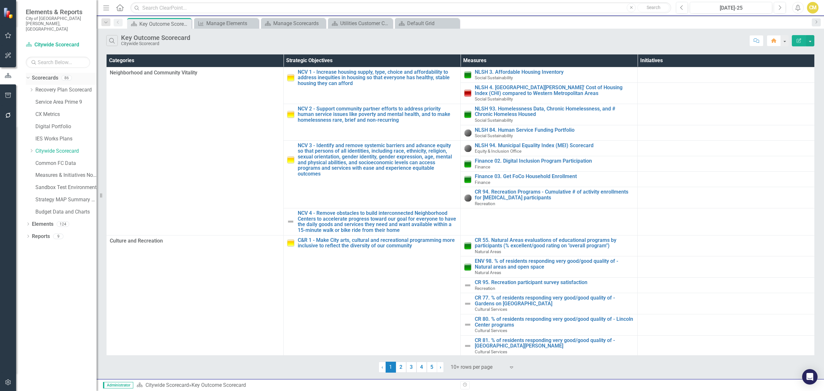
click at [28, 75] on icon "Dropdown" at bounding box center [27, 77] width 4 height 5
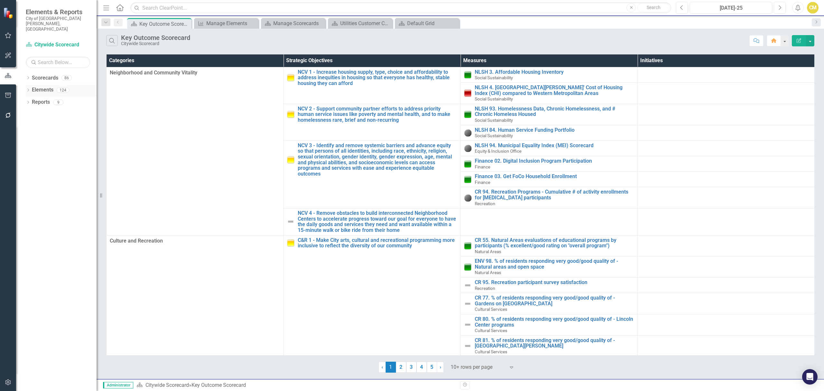
click at [46, 86] on link "Elements" at bounding box center [43, 89] width 22 height 7
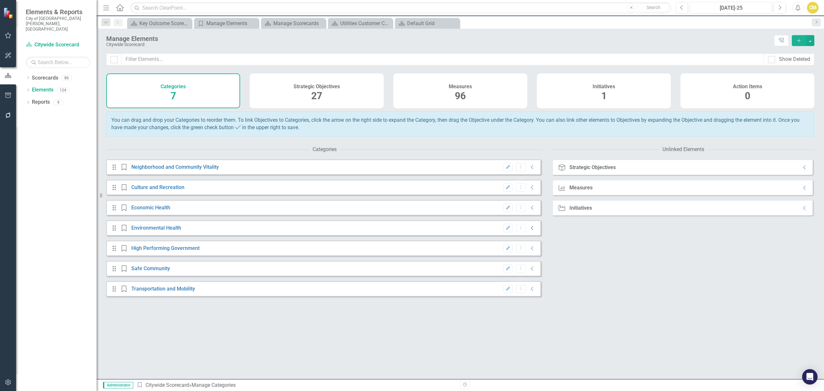
click at [529, 230] on icon "Collapse" at bounding box center [532, 227] width 6 height 5
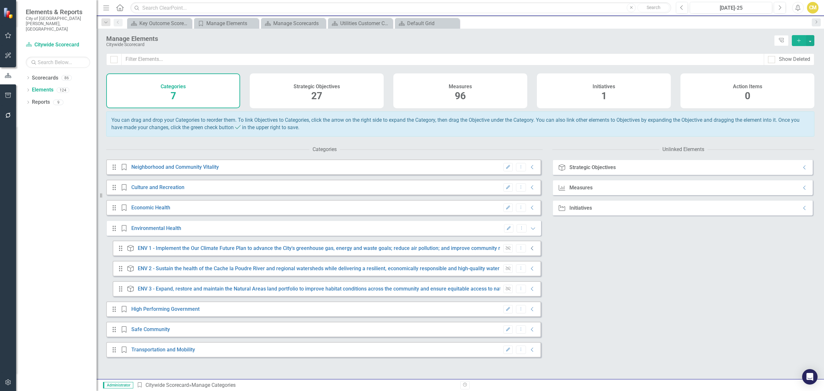
click at [529, 251] on icon "Collapse" at bounding box center [532, 247] width 6 height 5
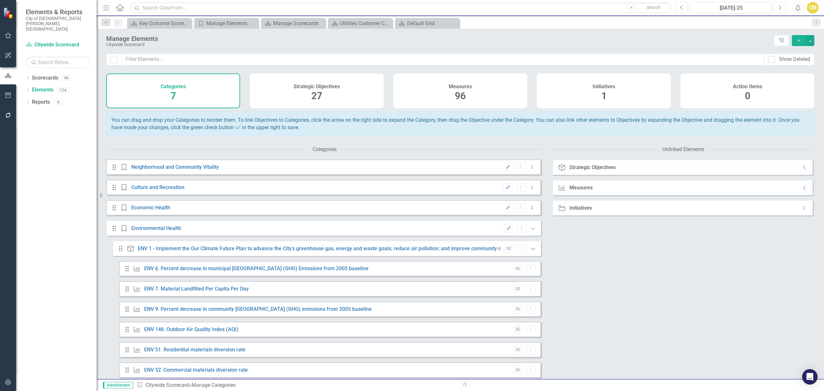
click at [530, 251] on icon "Expanded" at bounding box center [533, 248] width 6 height 5
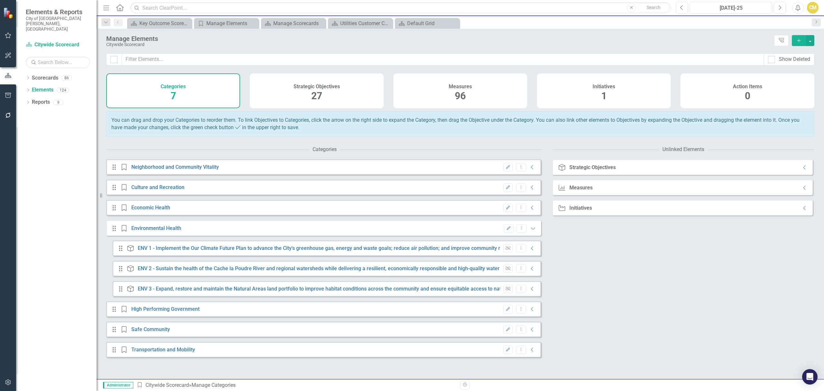
click at [494, 94] on div "Measures 96" at bounding box center [460, 90] width 134 height 35
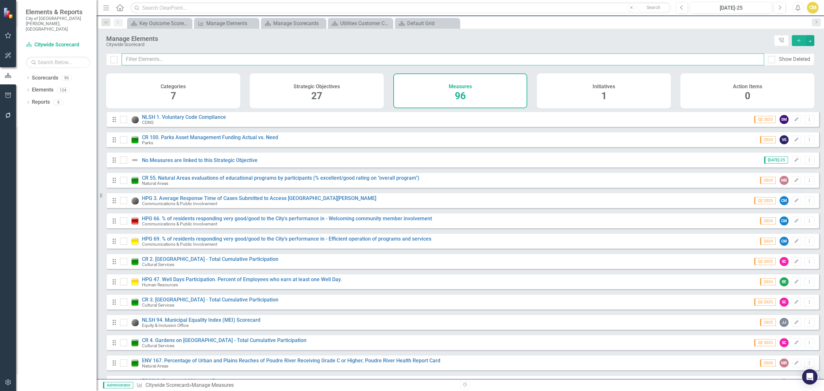
click at [159, 60] on input "text" at bounding box center [443, 59] width 642 height 12
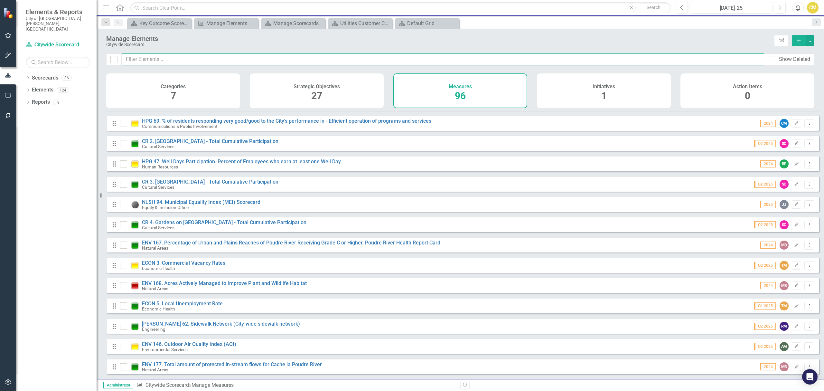
scroll to position [257, 0]
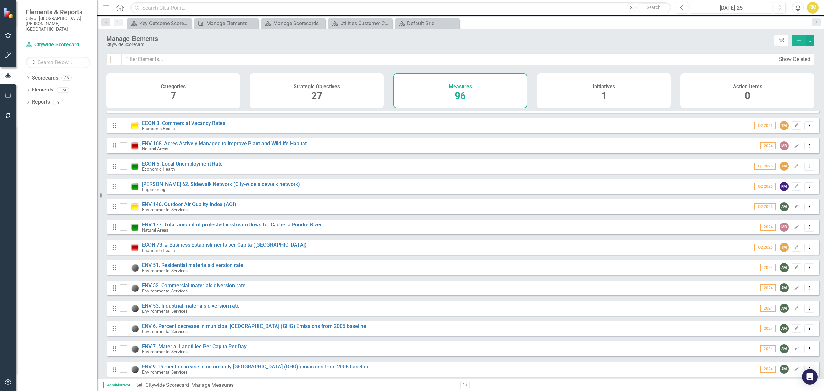
click at [49, 241] on div "Dropdown Scorecards 86 Dropdown Recovery Plan Scorecard Recovery Plan Theme: He…" at bounding box center [56, 232] width 80 height 318
click at [295, 62] on input "text" at bounding box center [443, 59] width 642 height 12
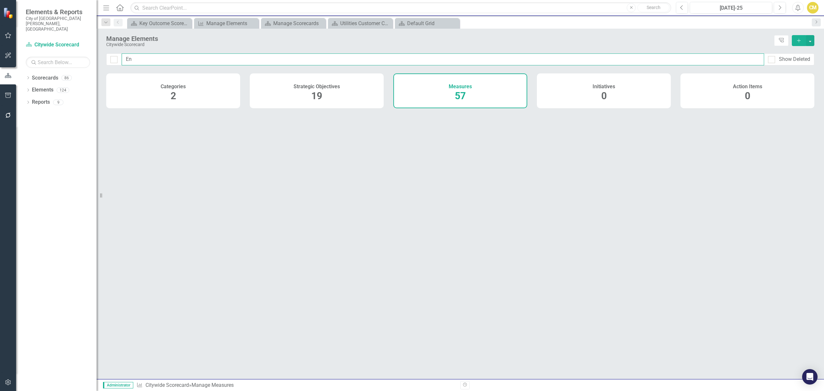
type input "Env"
checkbox input "false"
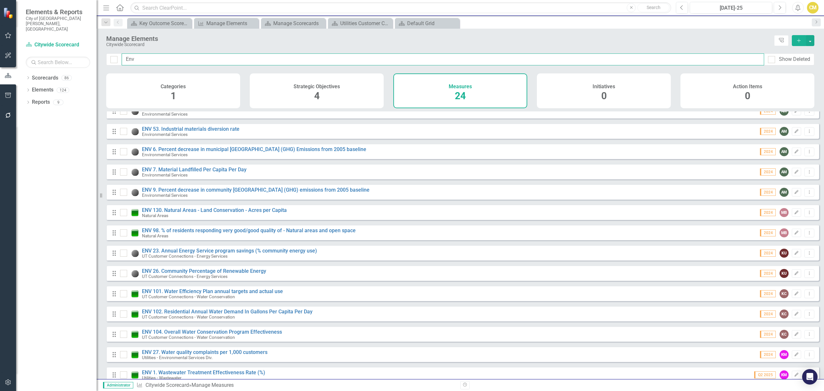
scroll to position [129, 0]
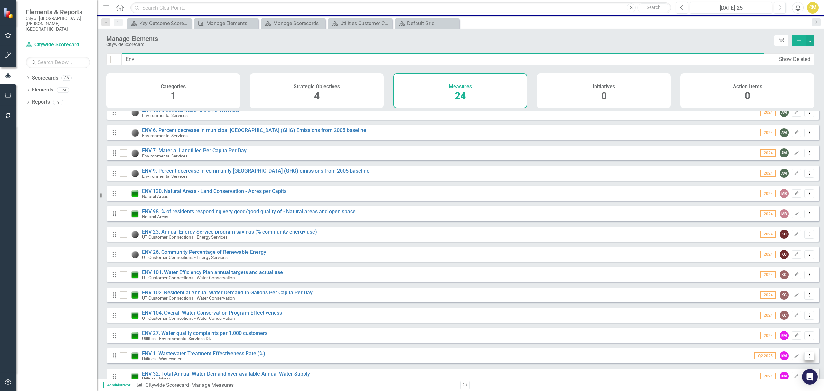
type input "Env"
click at [806, 357] on icon "Dropdown Menu" at bounding box center [808, 355] width 5 height 4
click at [780, 359] on div "KM" at bounding box center [783, 355] width 9 height 9
click at [794, 357] on icon "Edit" at bounding box center [796, 356] width 5 height 4
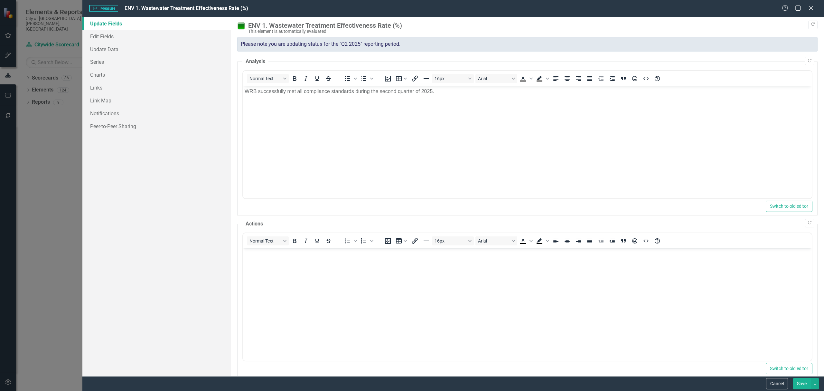
scroll to position [0, 0]
click at [811, 3] on div "Measure Measure ENV 1. Wastewater Treatment Effectiveness Rate (%) Help Maximiz…" at bounding box center [452, 8] width 741 height 17
click at [811, 5] on icon "Close" at bounding box center [811, 8] width 8 height 6
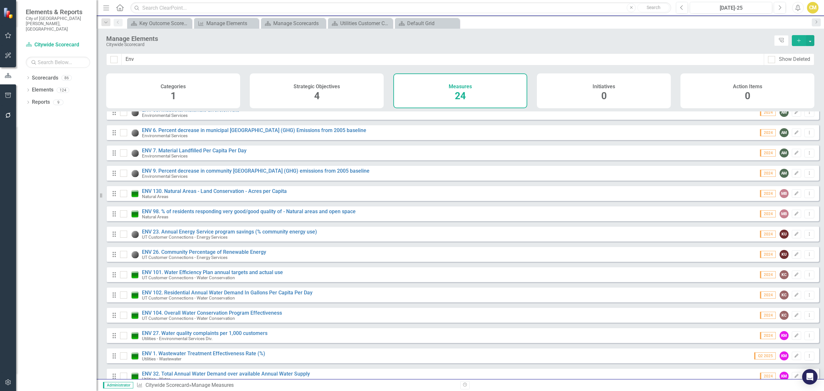
click at [761, 359] on span "Q2 2025" at bounding box center [765, 355] width 22 height 7
click at [779, 360] on div "KM" at bounding box center [783, 355] width 9 height 9
click at [806, 357] on icon "Dropdown Menu" at bounding box center [808, 355] width 5 height 4
click at [190, 361] on div "Utilities - Wastewater" at bounding box center [203, 358] width 123 height 5
click at [189, 356] on link "ENV 1. Wastewater Treatment Effectiveness Rate (%)" at bounding box center [203, 353] width 123 height 6
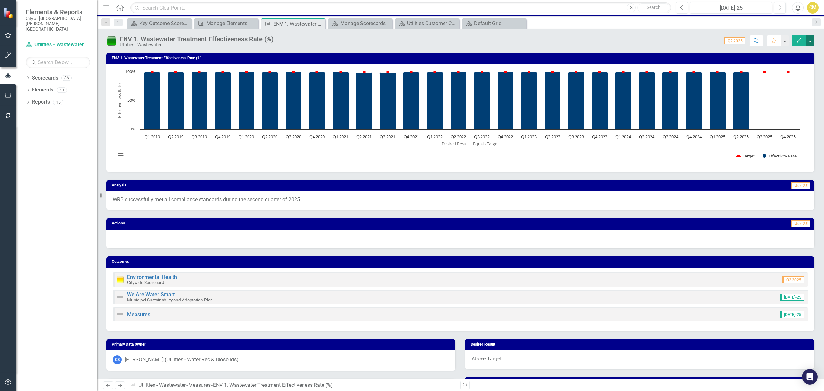
click at [809, 39] on button "button" at bounding box center [810, 40] width 8 height 11
click at [811, 37] on button "button" at bounding box center [810, 40] width 8 height 11
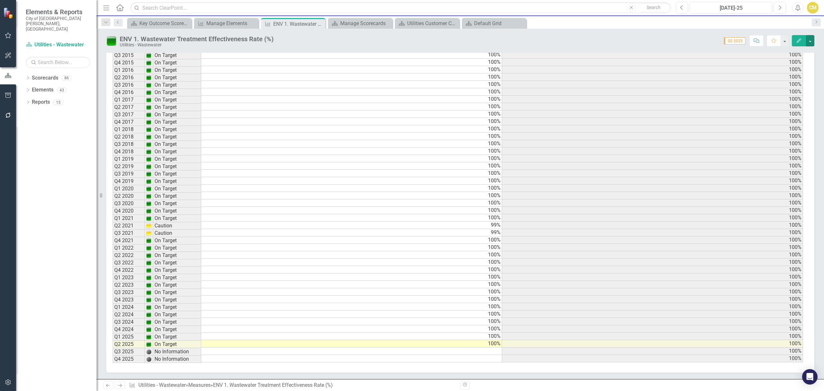
scroll to position [517, 0]
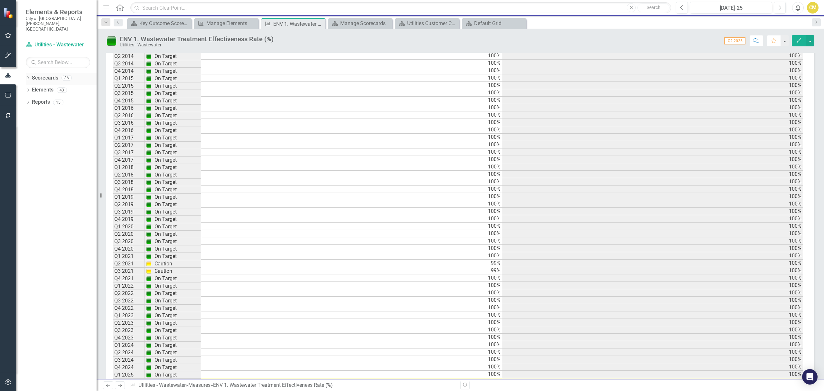
click at [32, 74] on link "Scorecards" at bounding box center [45, 77] width 26 height 7
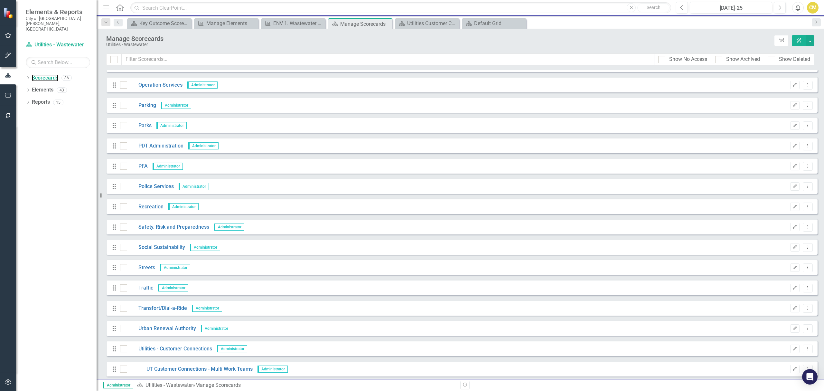
scroll to position [1287, 0]
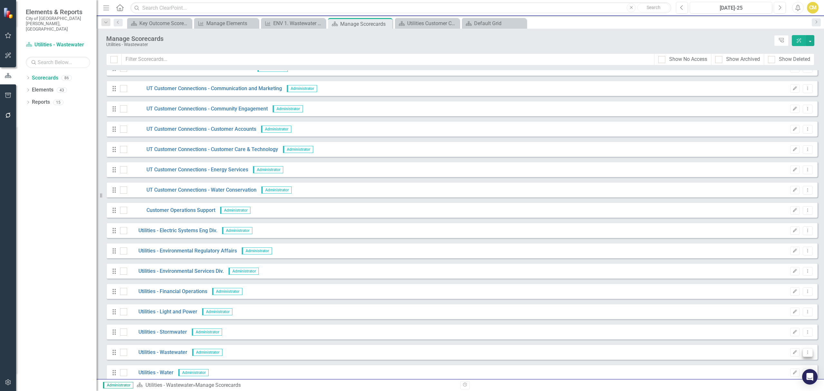
click at [803, 355] on button "Dropdown Menu" at bounding box center [807, 352] width 10 height 9
click at [803, 354] on button "Dropdown Menu" at bounding box center [807, 352] width 10 height 9
click at [792, 354] on icon "Edit" at bounding box center [794, 352] width 5 height 4
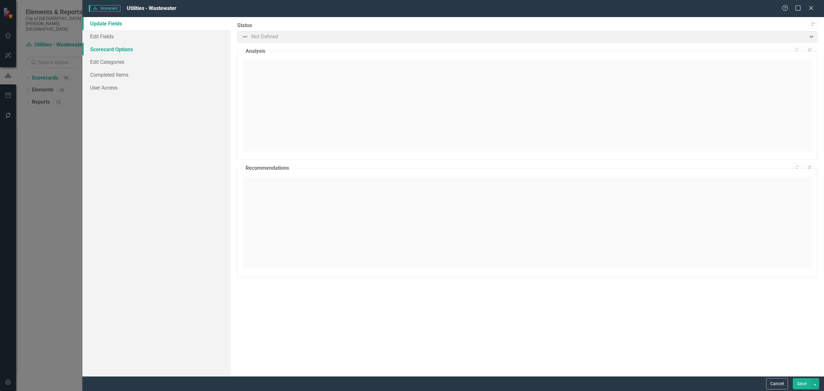
click at [140, 44] on link "Scorecard Options" at bounding box center [156, 49] width 148 height 13
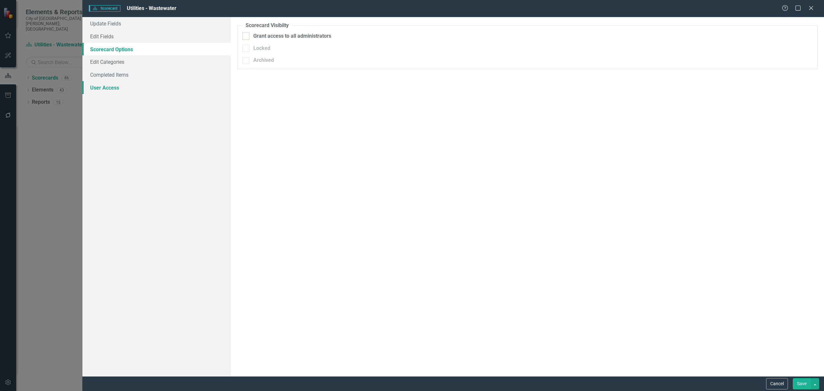
click at [113, 87] on link "User Access" at bounding box center [156, 87] width 148 height 13
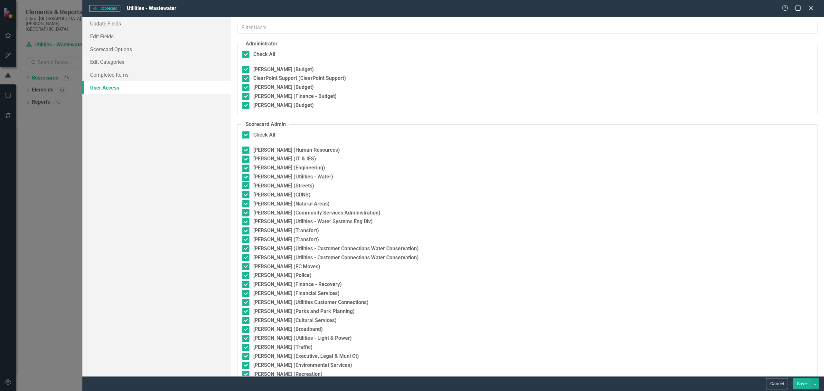
checkbox input "false"
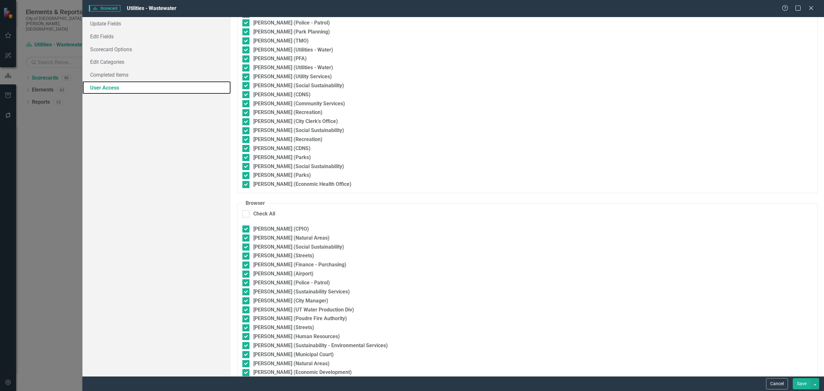
scroll to position [816, 0]
click at [260, 204] on legend "Browser" at bounding box center [255, 203] width 26 height 7
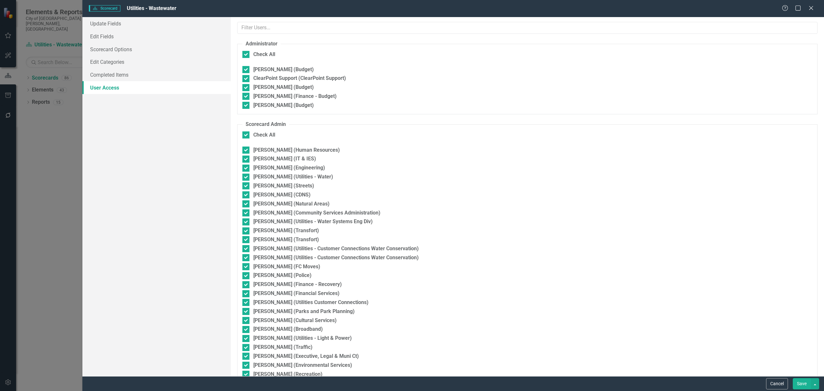
scroll to position [625, 0]
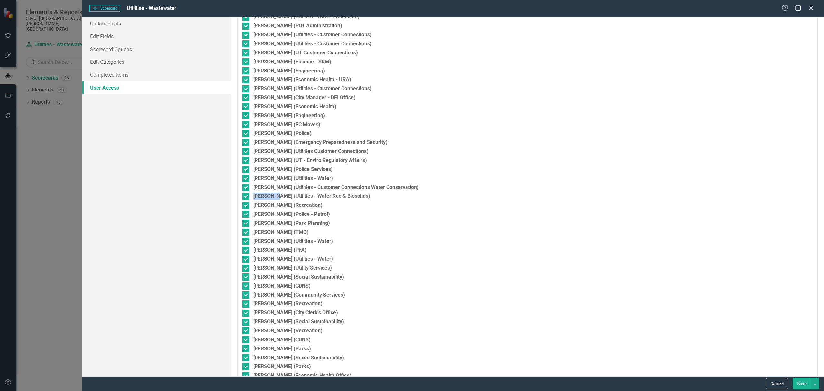
click at [809, 5] on icon "Close" at bounding box center [811, 8] width 8 height 6
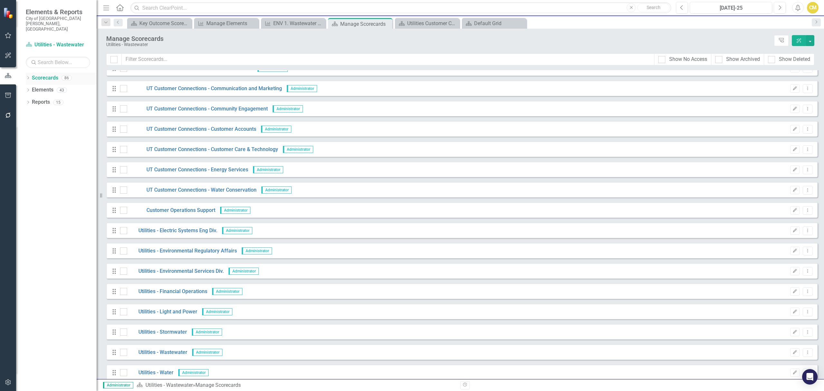
click at [26, 77] on icon "Dropdown" at bounding box center [28, 79] width 5 height 4
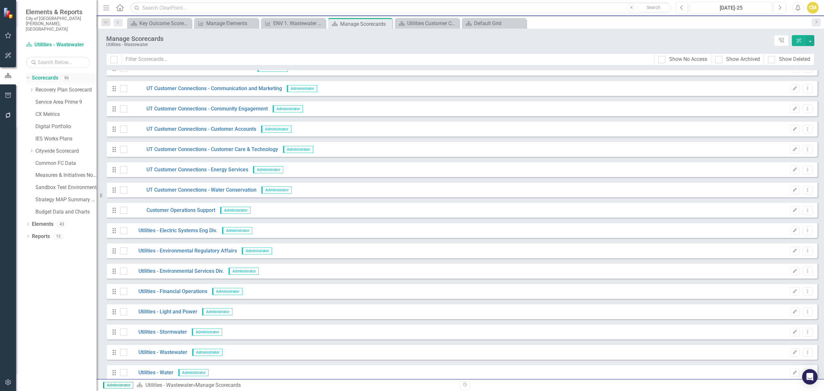
click at [26, 75] on icon "Dropdown" at bounding box center [27, 77] width 4 height 5
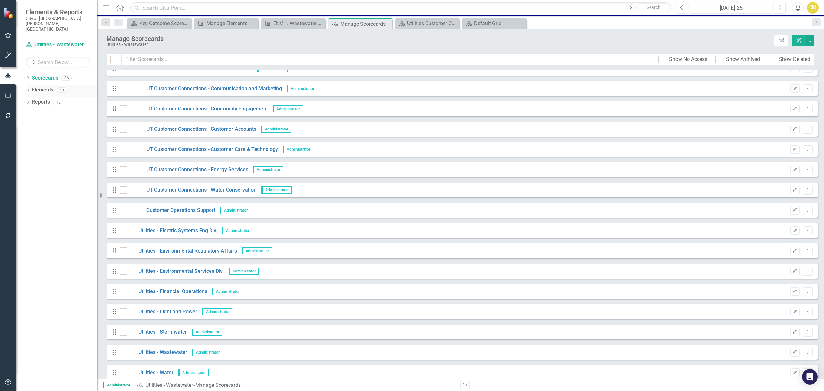
click at [29, 89] on icon "Dropdown" at bounding box center [28, 91] width 5 height 4
click at [29, 88] on div "Dropdown" at bounding box center [26, 90] width 5 height 5
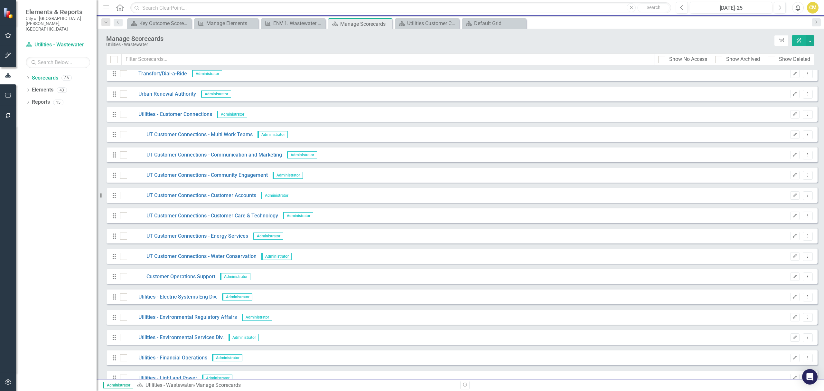
scroll to position [1158, 0]
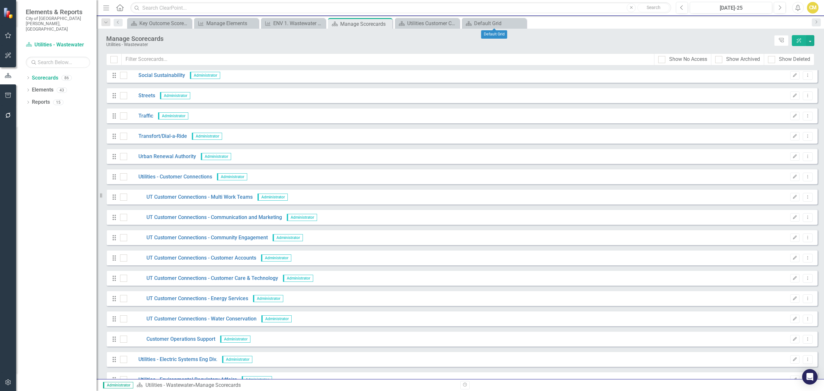
drag, startPoint x: 522, startPoint y: 24, endPoint x: 499, endPoint y: 24, distance: 22.9
click at [0, 0] on icon "Close" at bounding box center [0, 0] width 0 height 0
click at [0, 0] on div "Close" at bounding box center [0, 0] width 0 height 0
click at [0, 0] on icon "Close" at bounding box center [0, 0] width 0 height 0
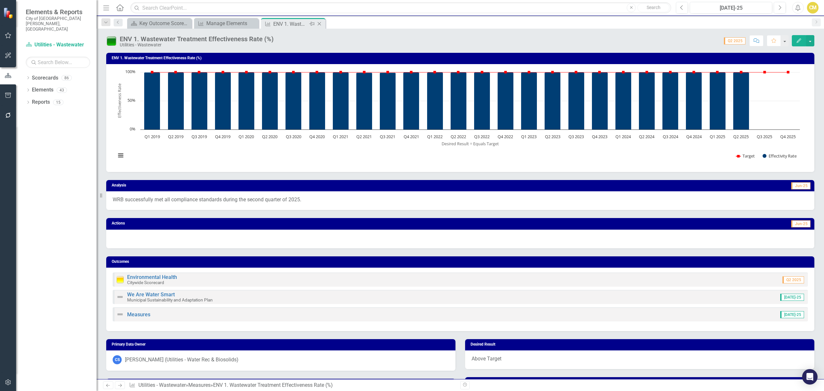
click at [319, 23] on icon at bounding box center [320, 24] width 4 height 4
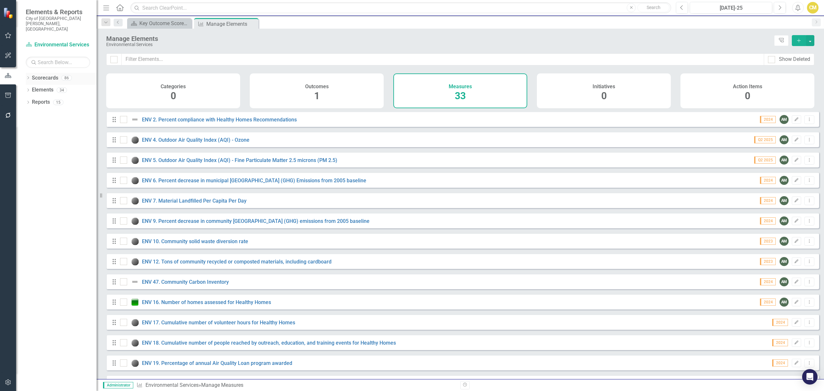
click at [47, 74] on link "Scorecards" at bounding box center [45, 77] width 26 height 7
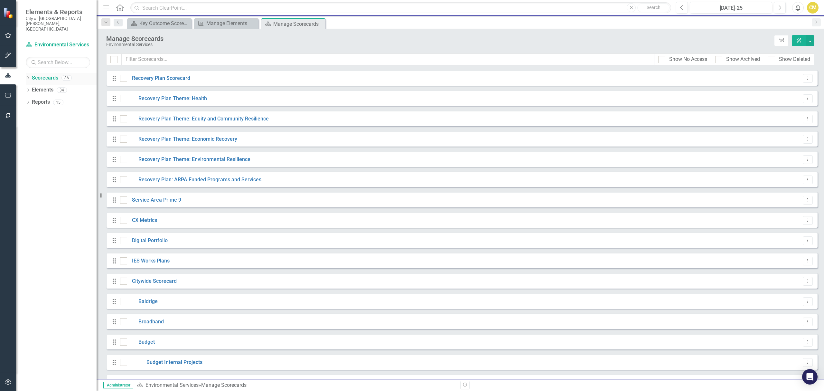
click at [29, 77] on icon "Dropdown" at bounding box center [28, 79] width 5 height 4
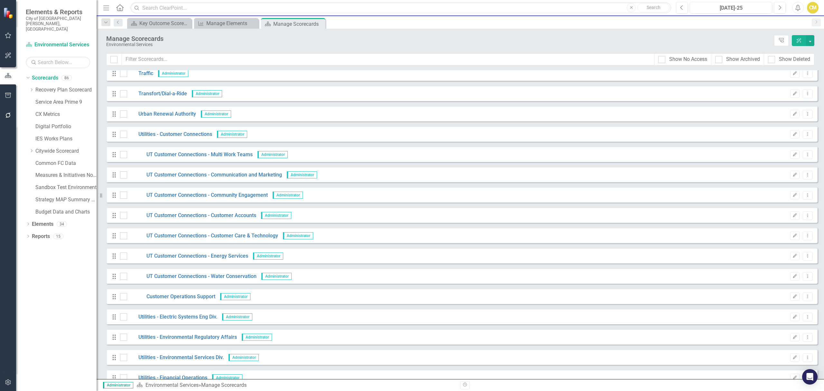
scroll to position [1330, 0]
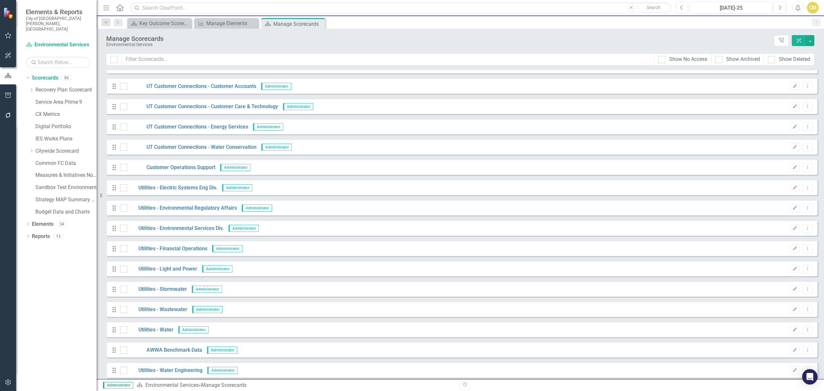
click at [177, 305] on div "Drag Utilities - Wastewater Administrator Edit Dropdown Menu" at bounding box center [461, 308] width 711 height 15
click at [176, 309] on link "Utilities - Wastewater" at bounding box center [157, 309] width 60 height 7
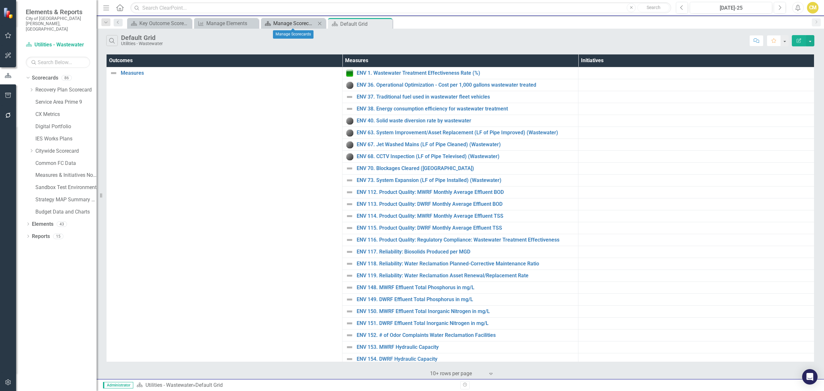
click at [306, 23] on div "Manage Scorecards" at bounding box center [294, 23] width 42 height 8
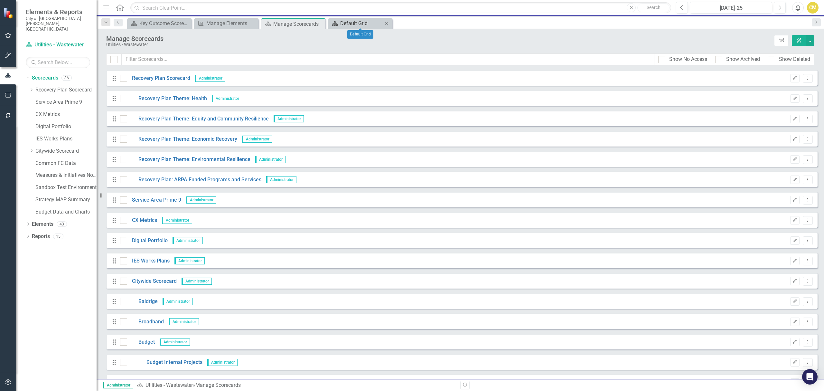
click at [363, 21] on div "Default Grid" at bounding box center [361, 23] width 42 height 8
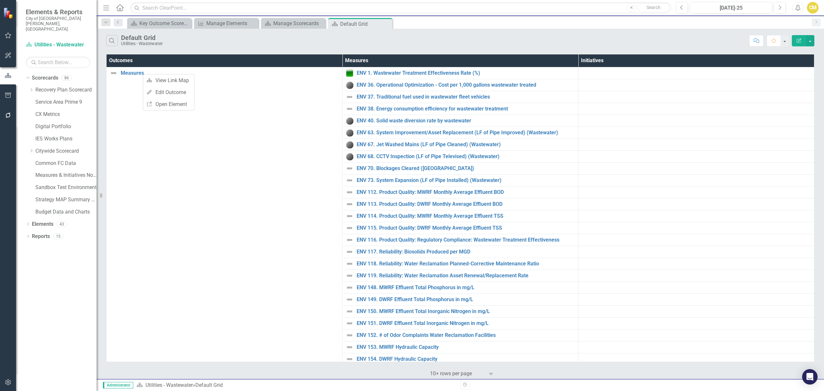
click at [239, 53] on div "Outcomes Measures Initiatives Measures Link Map View Link Map Edit Edit Outcome…" at bounding box center [460, 216] width 727 height 326
click at [0, 0] on div "Close" at bounding box center [0, 0] width 0 height 0
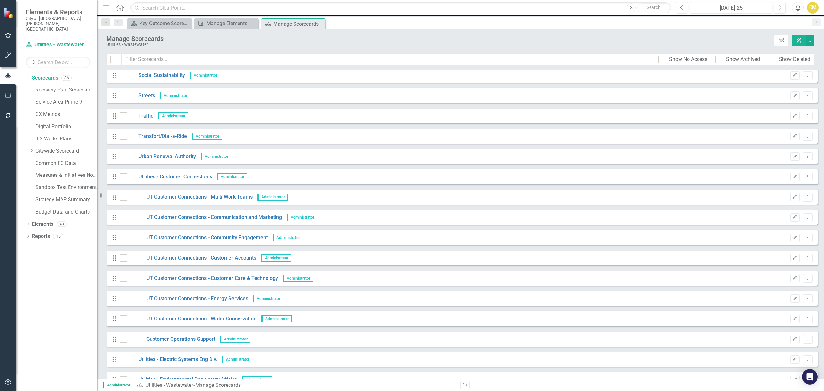
scroll to position [1287, 0]
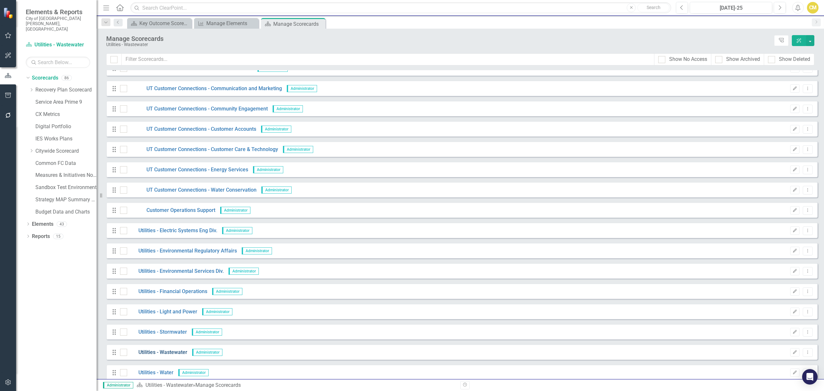
click at [168, 353] on link "Utilities - Wastewater" at bounding box center [157, 351] width 60 height 7
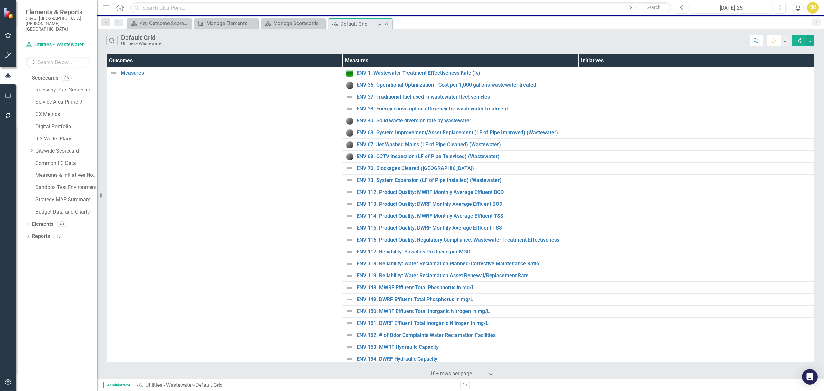
click at [388, 23] on icon "Close" at bounding box center [386, 23] width 6 height 5
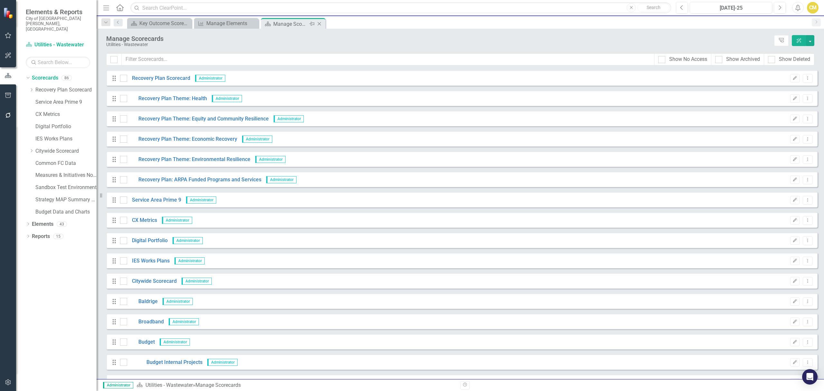
click at [320, 24] on icon "Close" at bounding box center [319, 23] width 6 height 5
